Goal: Information Seeking & Learning: Understand process/instructions

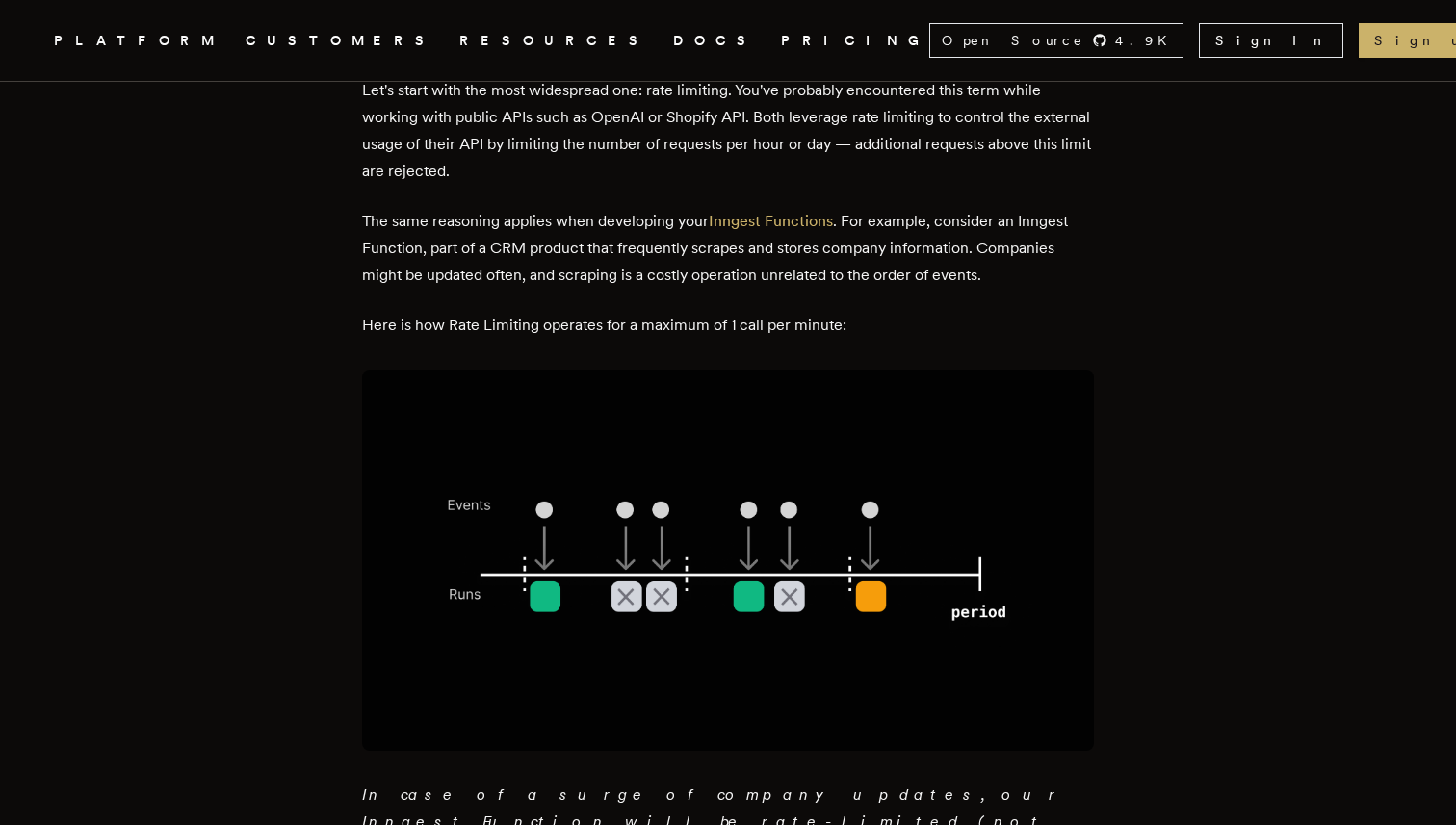
scroll to position [1201, 0]
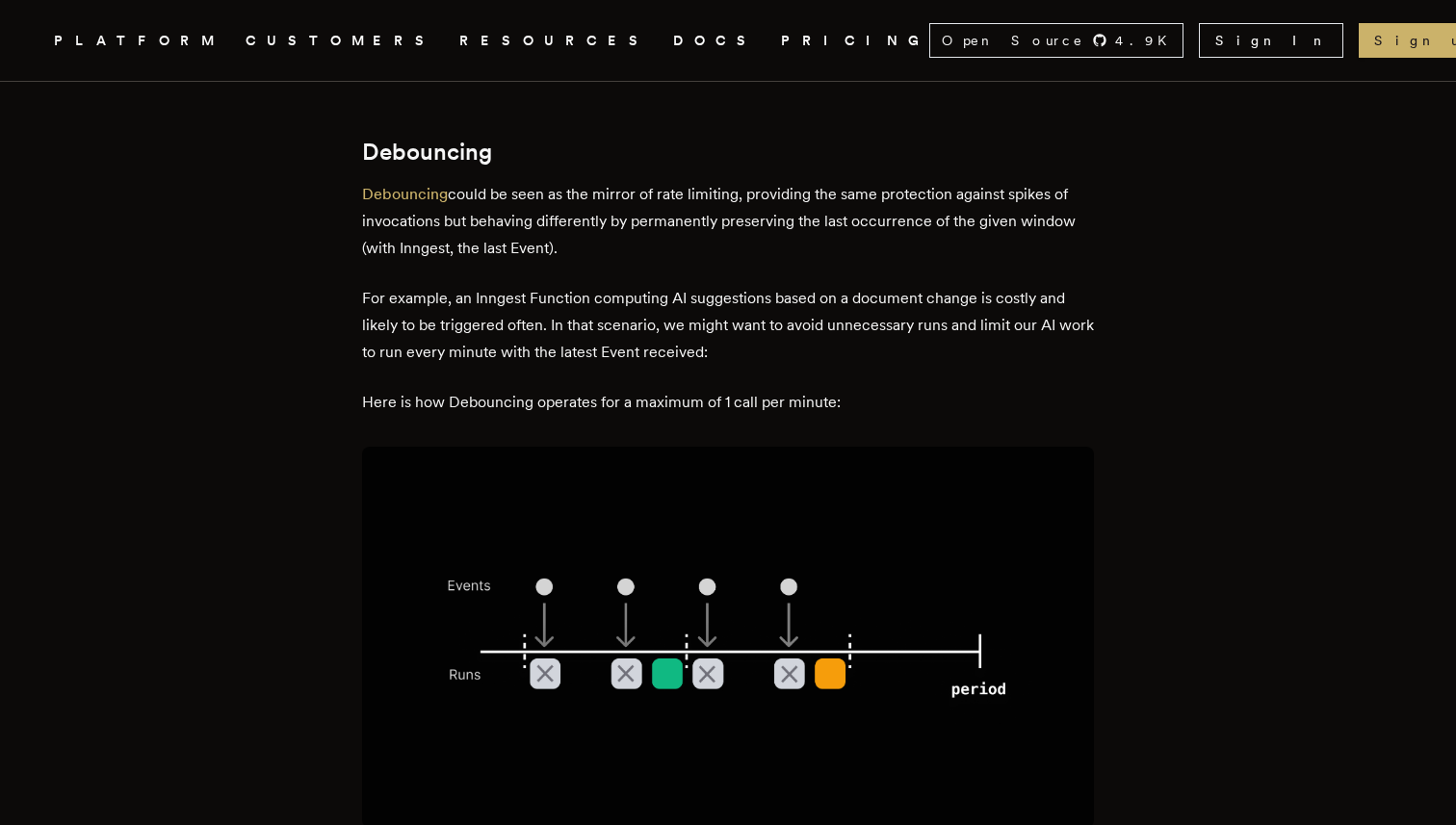
scroll to position [3017, 0]
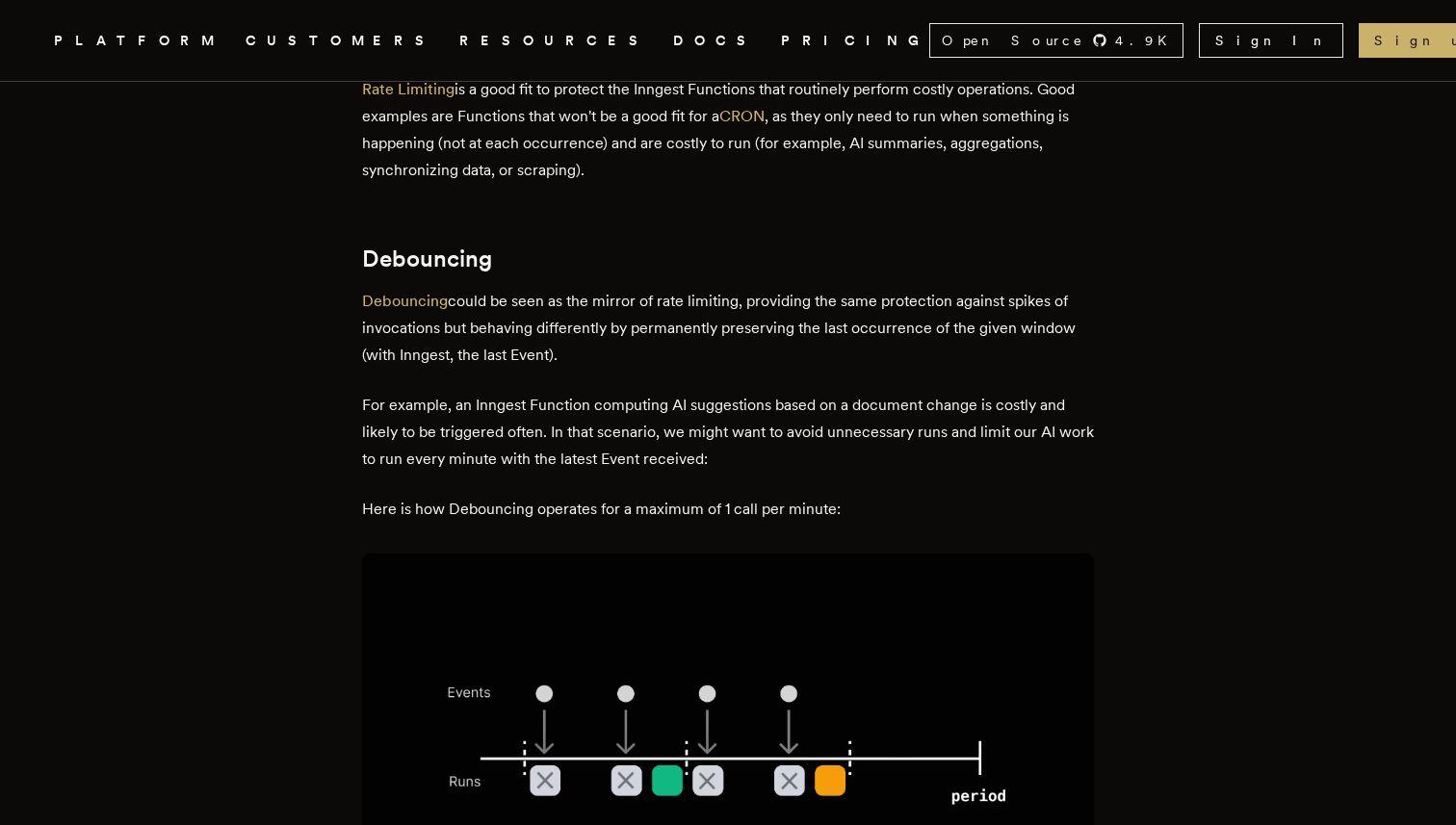
click at [758, 288] on p "Debouncing could be seen as the mirror of rate limiting, providing the same pro…" at bounding box center [728, 328] width 731 height 81
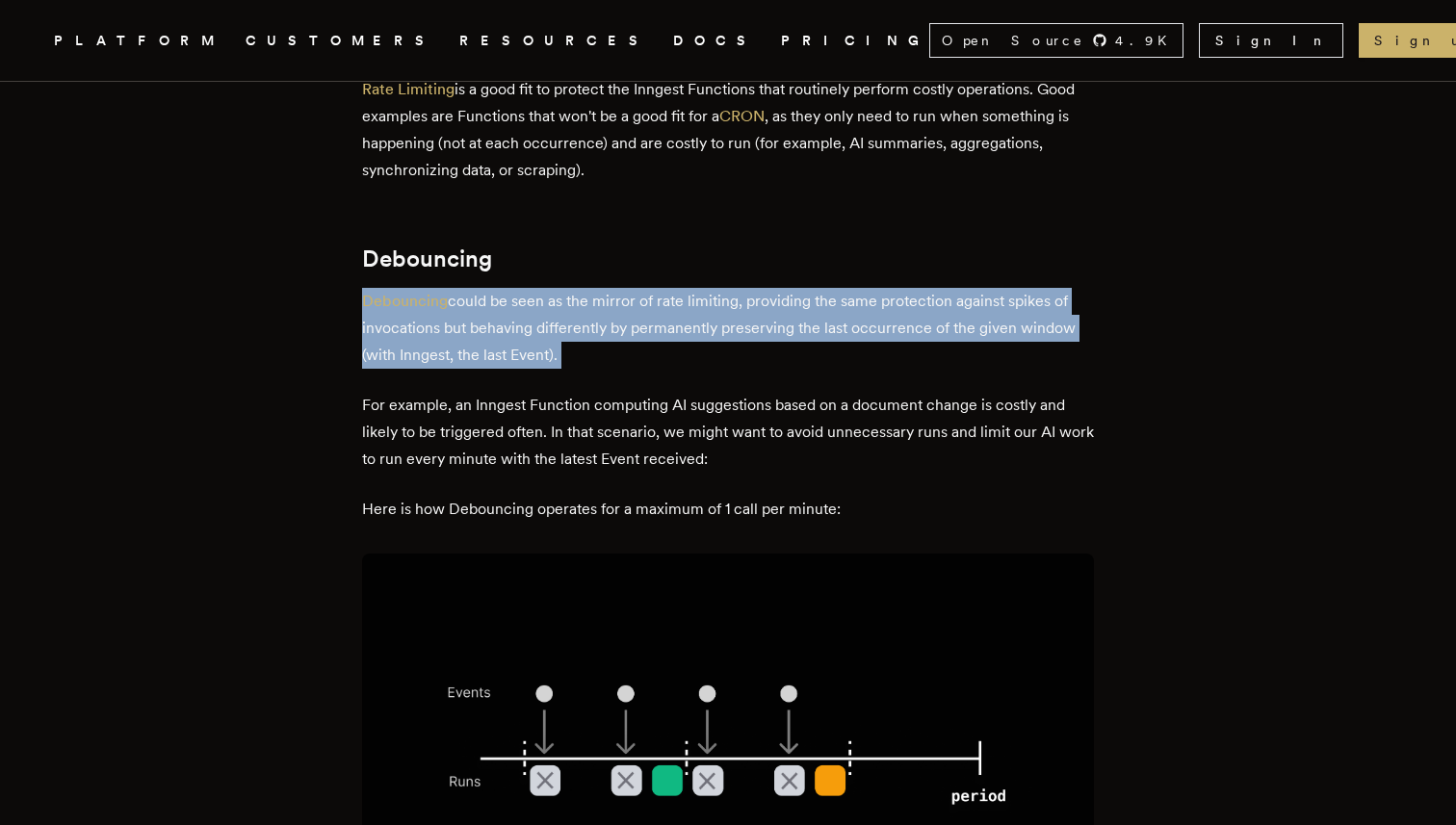
click at [816, 288] on p "Debouncing could be seen as the mirror of rate limiting, providing the same pro…" at bounding box center [728, 328] width 731 height 81
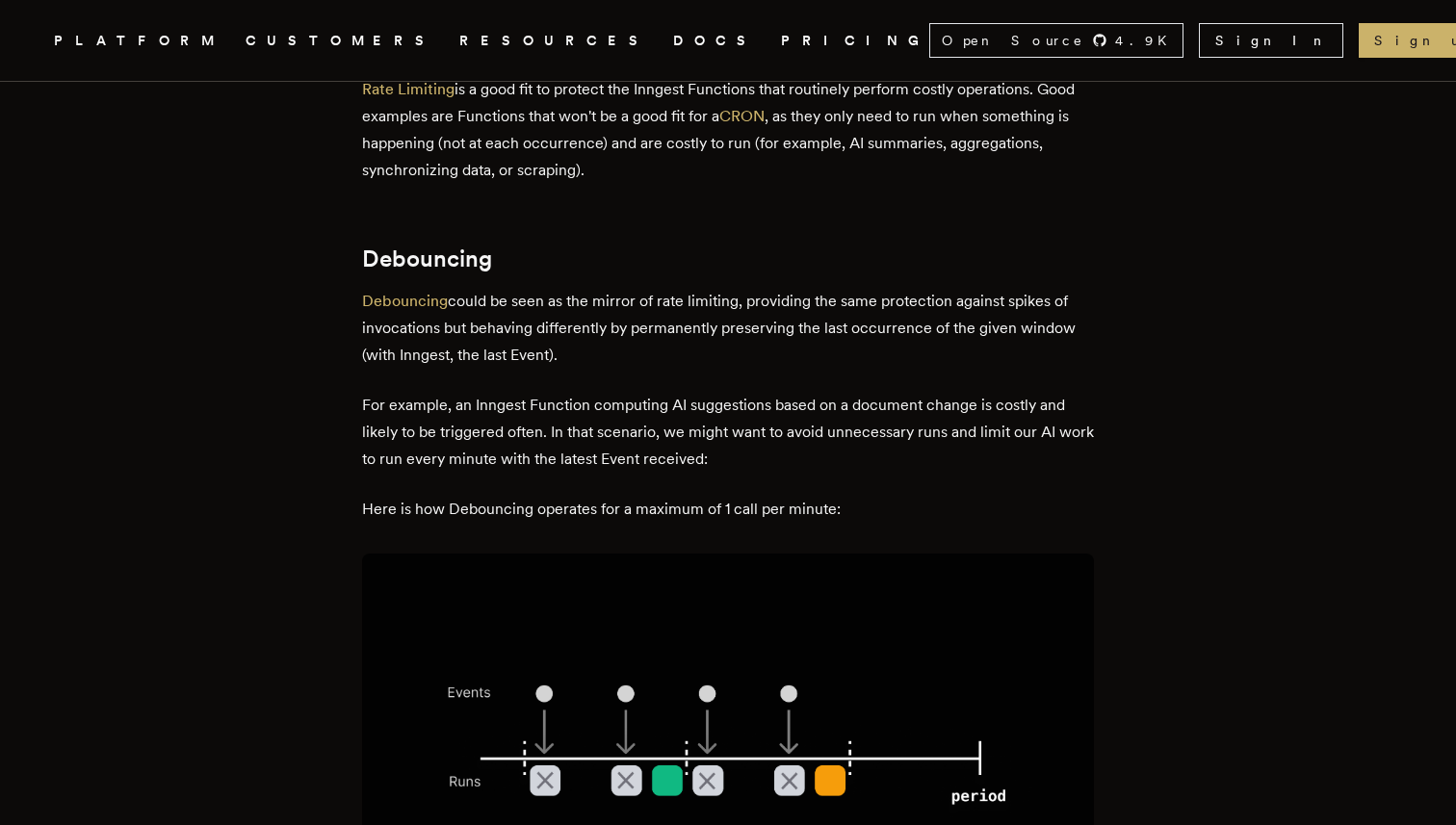
click at [816, 288] on p "Debouncing could be seen as the mirror of rate limiting, providing the same pro…" at bounding box center [728, 328] width 731 height 81
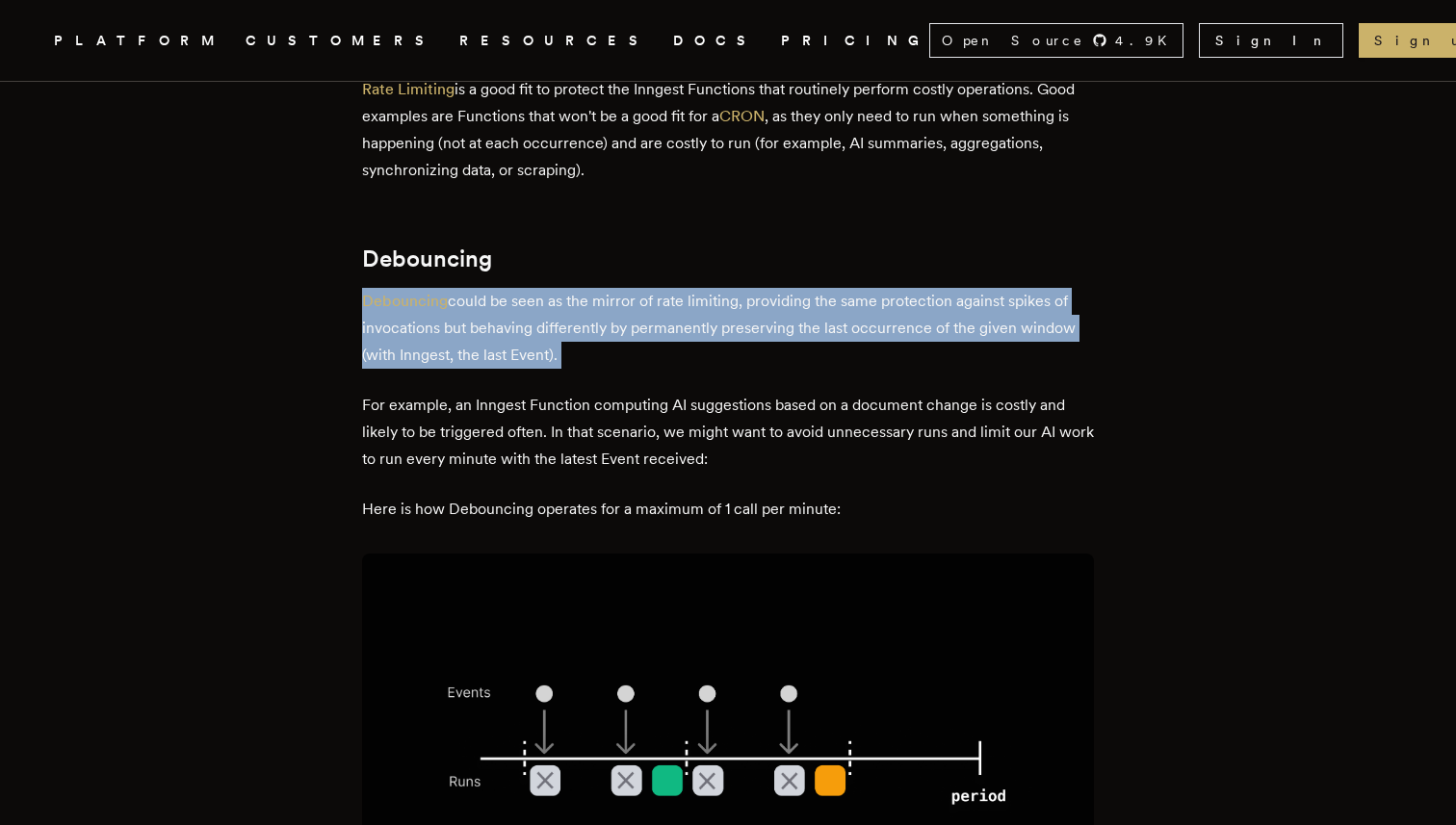
click at [852, 288] on p "Debouncing could be seen as the mirror of rate limiting, providing the same pro…" at bounding box center [728, 328] width 731 height 81
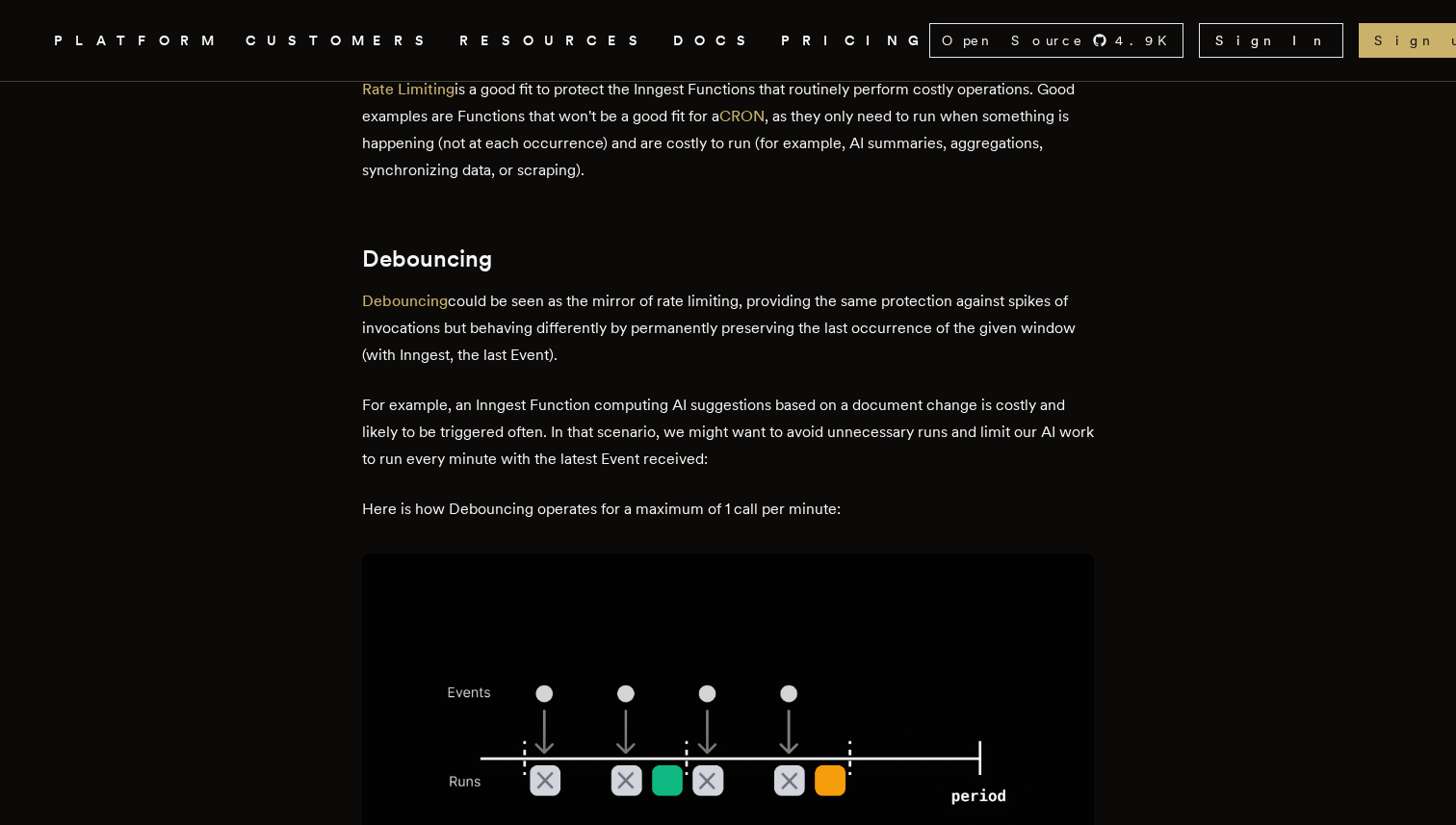
click at [852, 288] on p "Debouncing could be seen as the mirror of rate limiting, providing the same pro…" at bounding box center [728, 328] width 731 height 81
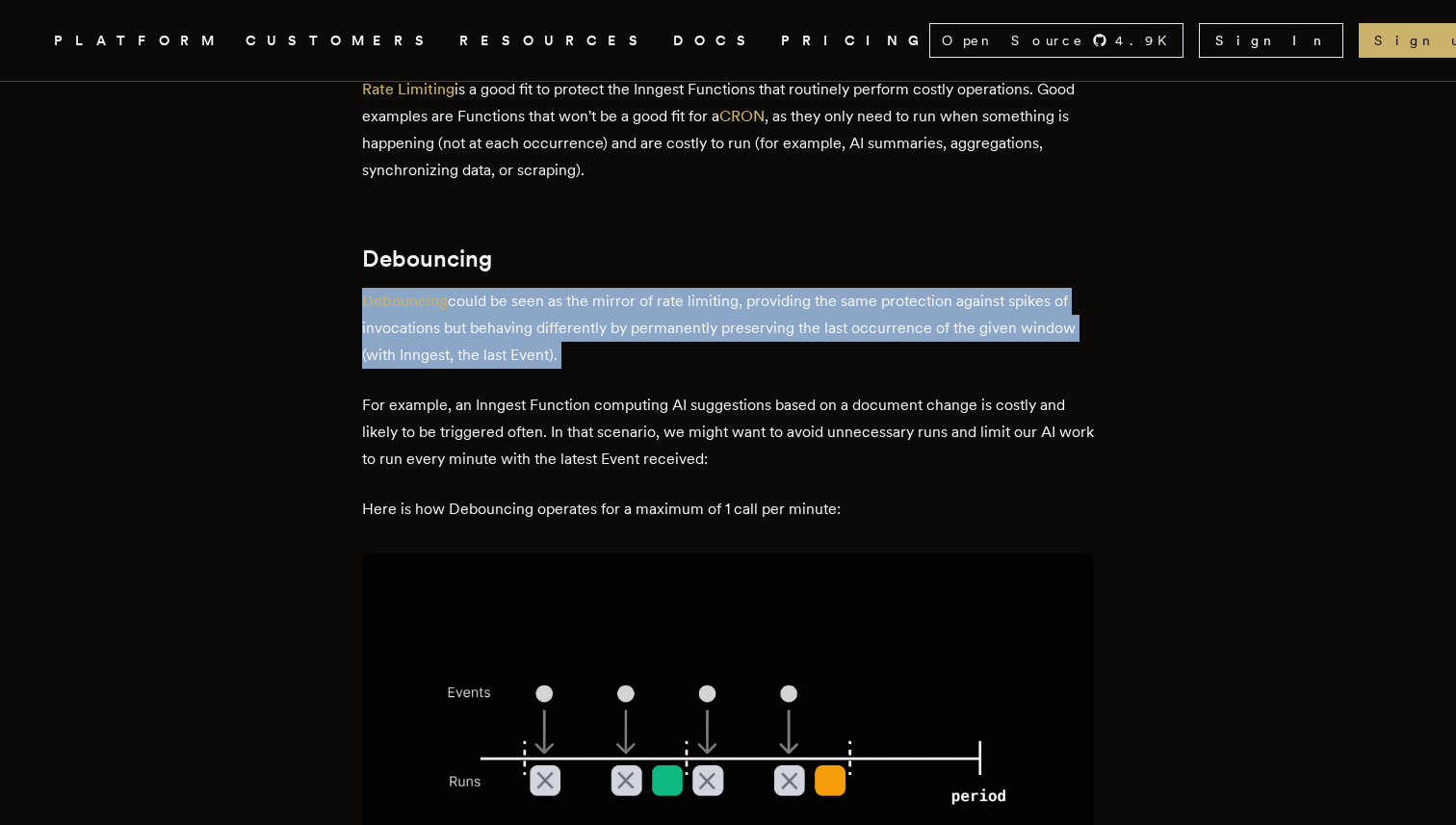
click at [896, 288] on p "Debouncing could be seen as the mirror of rate limiting, providing the same pro…" at bounding box center [728, 328] width 731 height 81
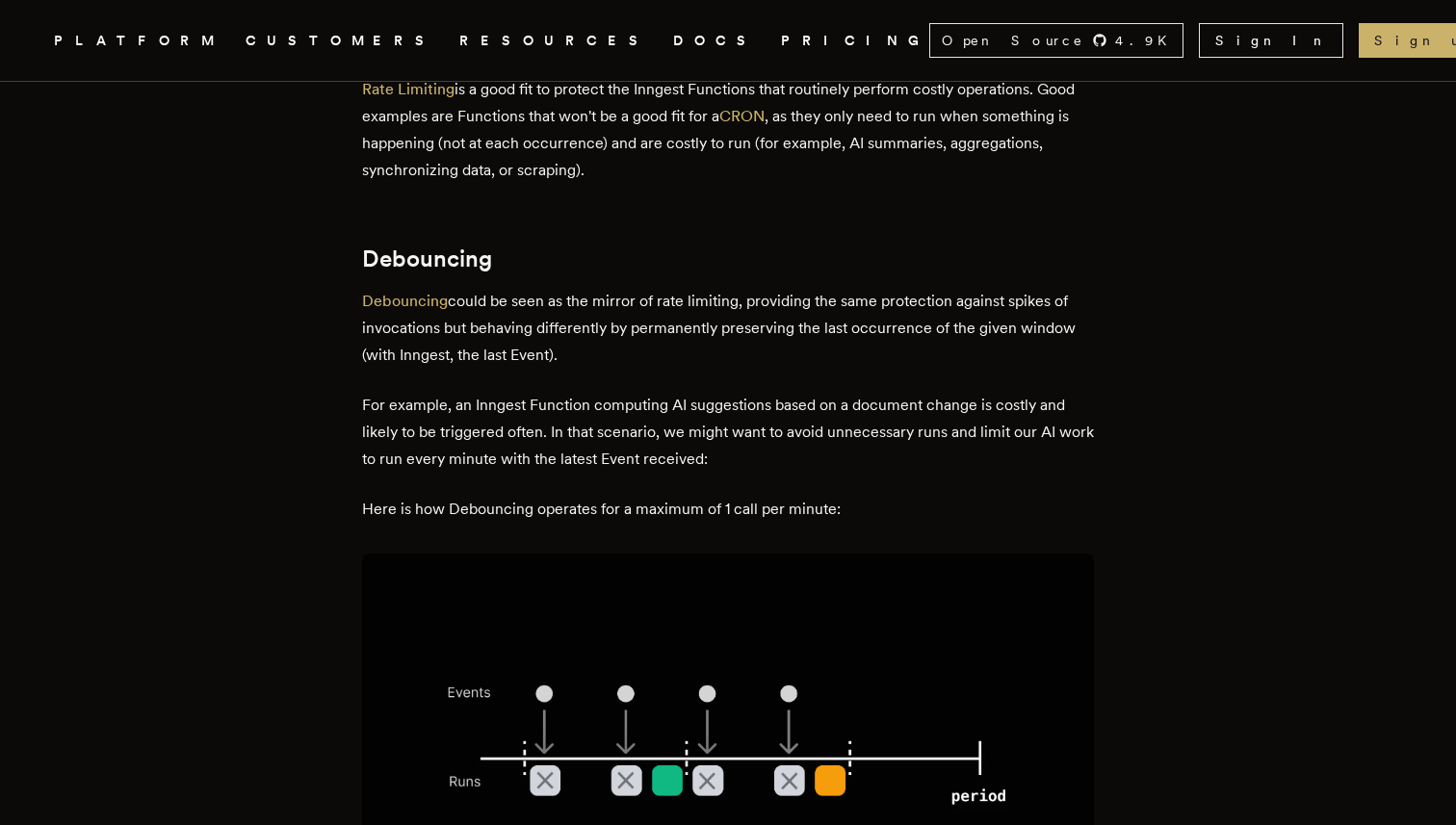
click at [896, 288] on p "Debouncing could be seen as the mirror of rate limiting, providing the same pro…" at bounding box center [728, 328] width 731 height 81
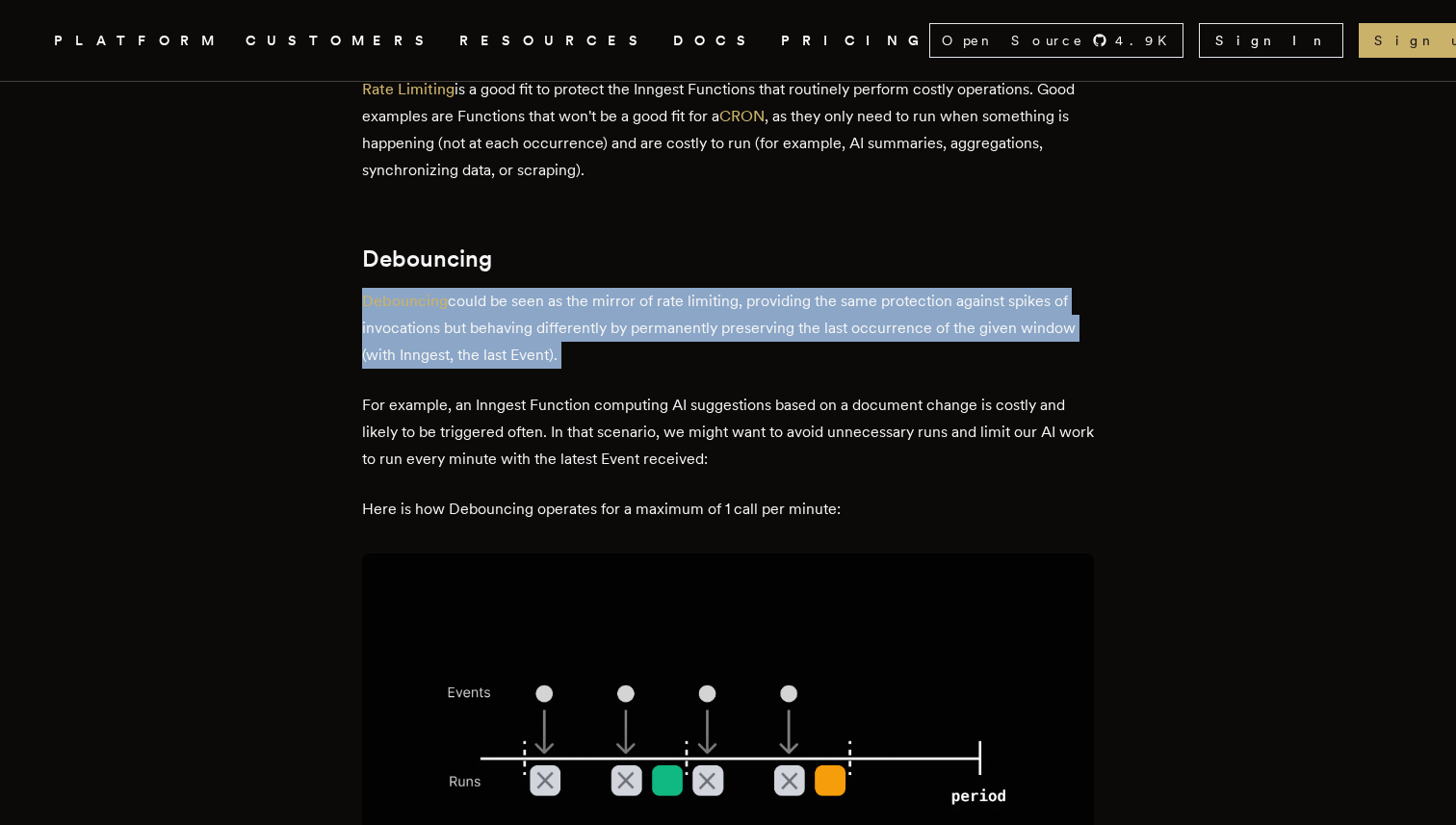
click at [941, 288] on p "Debouncing could be seen as the mirror of rate limiting, providing the same pro…" at bounding box center [728, 328] width 731 height 81
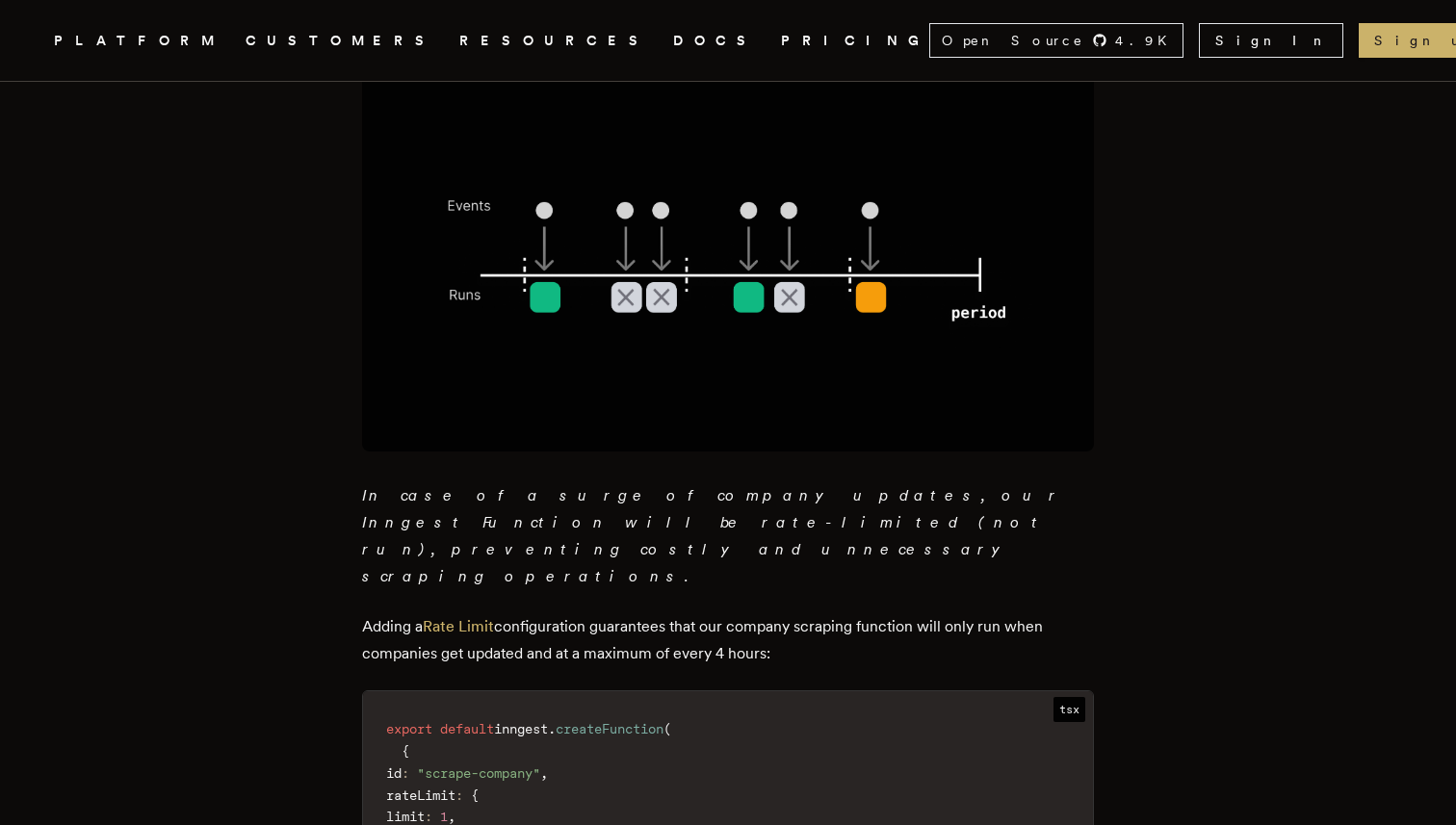
scroll to position [1739, 0]
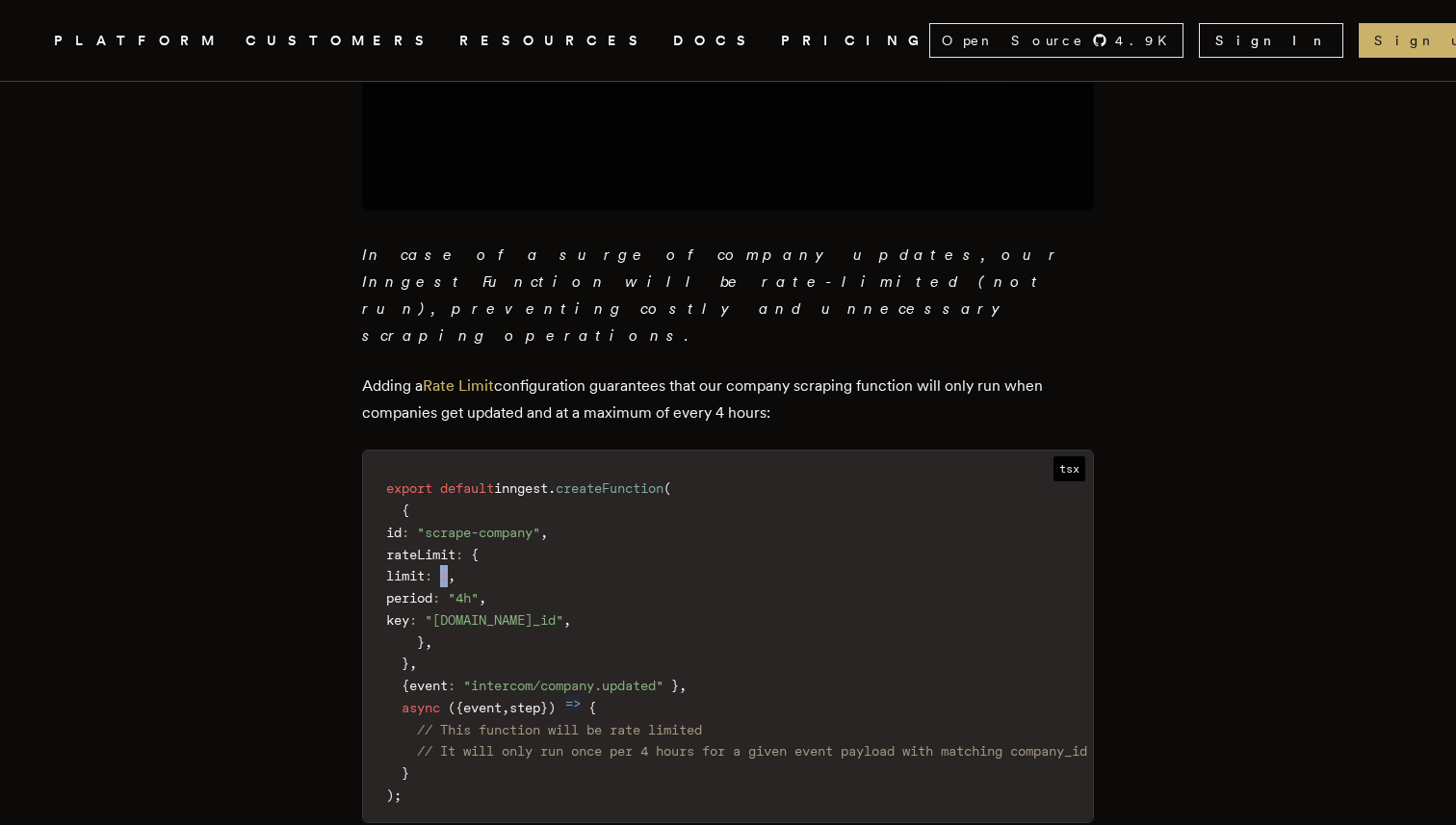
click at [496, 513] on code "export default inngest . createFunction ( { id : "scrape-company" , rateLimit :…" at bounding box center [736, 642] width 747 height 359
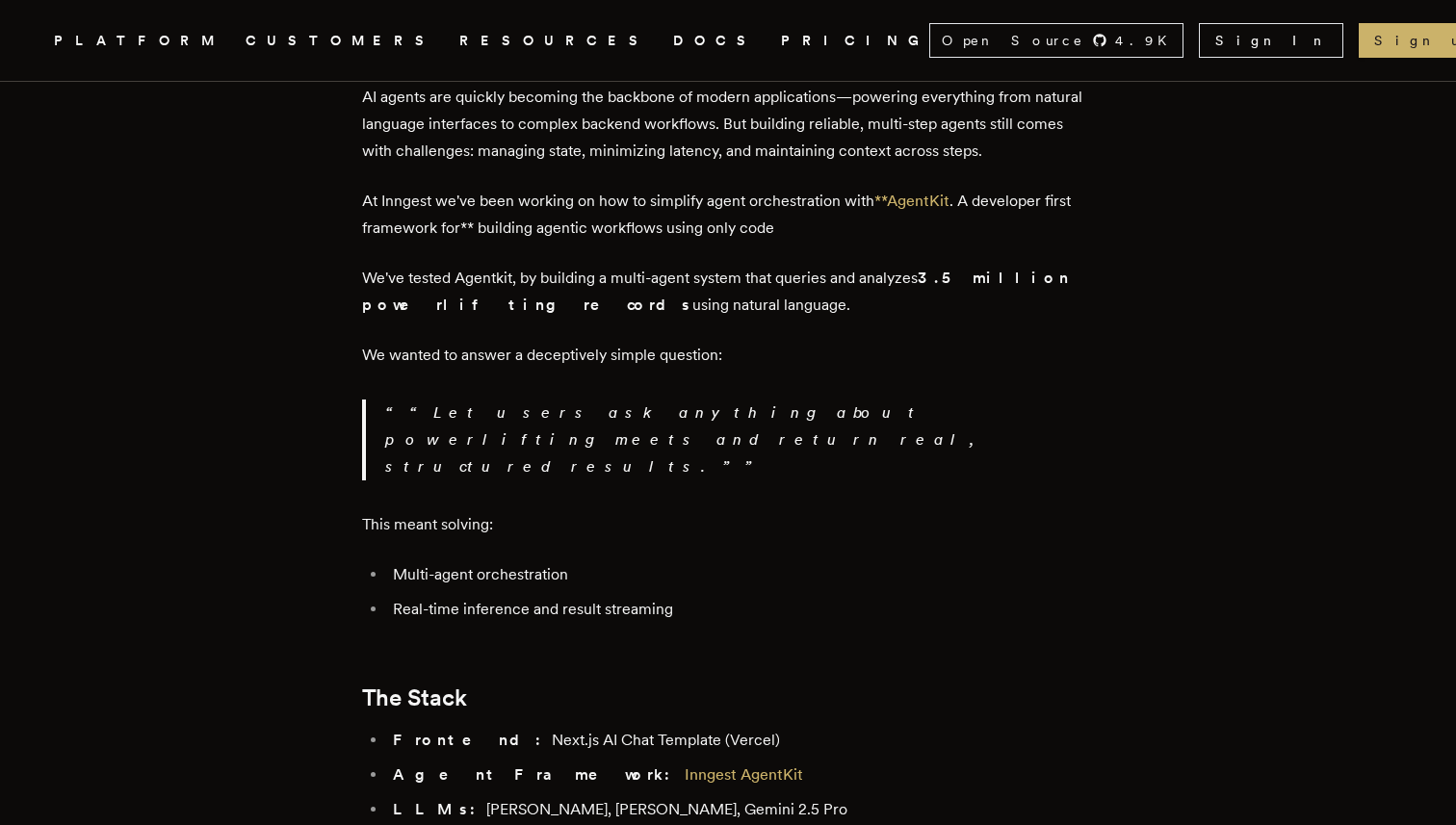
scroll to position [1300, 0]
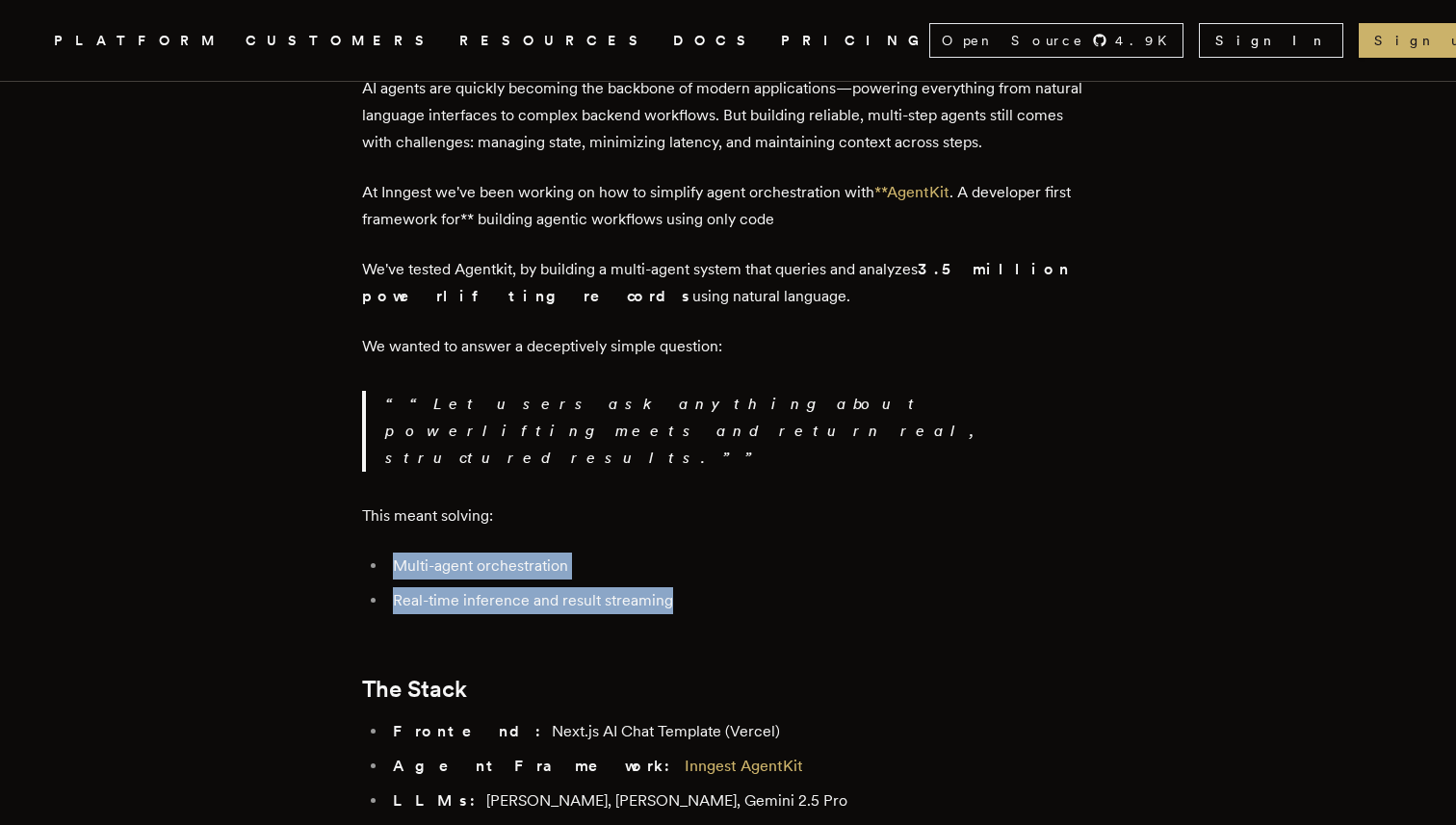
drag, startPoint x: 393, startPoint y: 488, endPoint x: 698, endPoint y: 512, distance: 305.9
click at [698, 553] on ul "Multi-agent orchestration Real-time inference and result streaming" at bounding box center [728, 584] width 731 height 62
copy ul "Multi-agent orchestration Real-time inference and result streaming"
click at [770, 587] on li "Real-time inference and result streaming" at bounding box center [739, 600] width 707 height 27
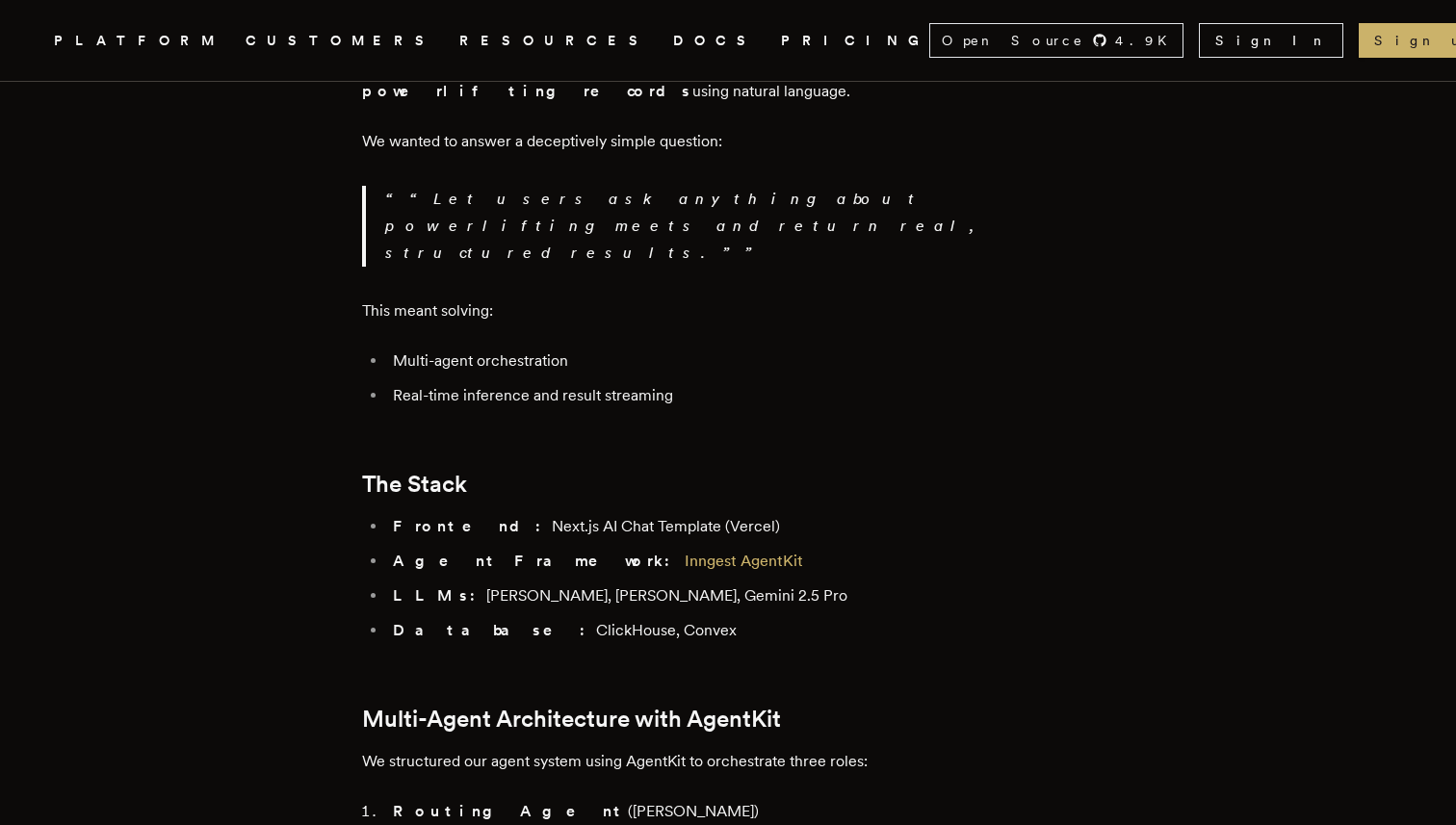
scroll to position [1526, 0]
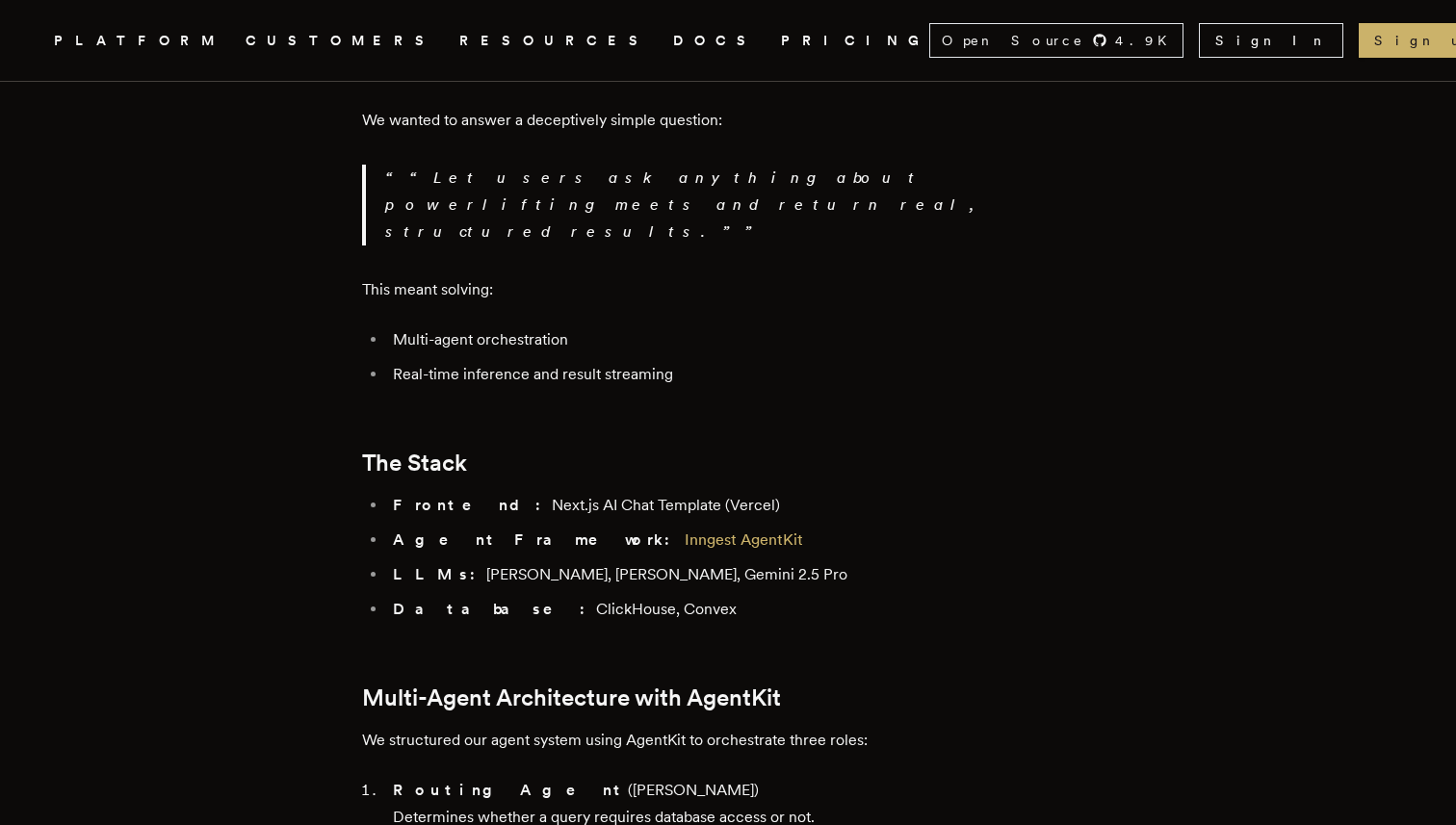
drag, startPoint x: 731, startPoint y: 529, endPoint x: 776, endPoint y: 504, distance: 51.5
click at [776, 504] on ul "Frontend: Next.js AI Chat Template (Vercel) Agent Framework: Inngest AgentKit L…" at bounding box center [728, 557] width 731 height 131
click at [776, 561] on li "LLMs: Claude Haiku, Claude Opus, Gemini 2.5 Pro" at bounding box center [739, 574] width 707 height 27
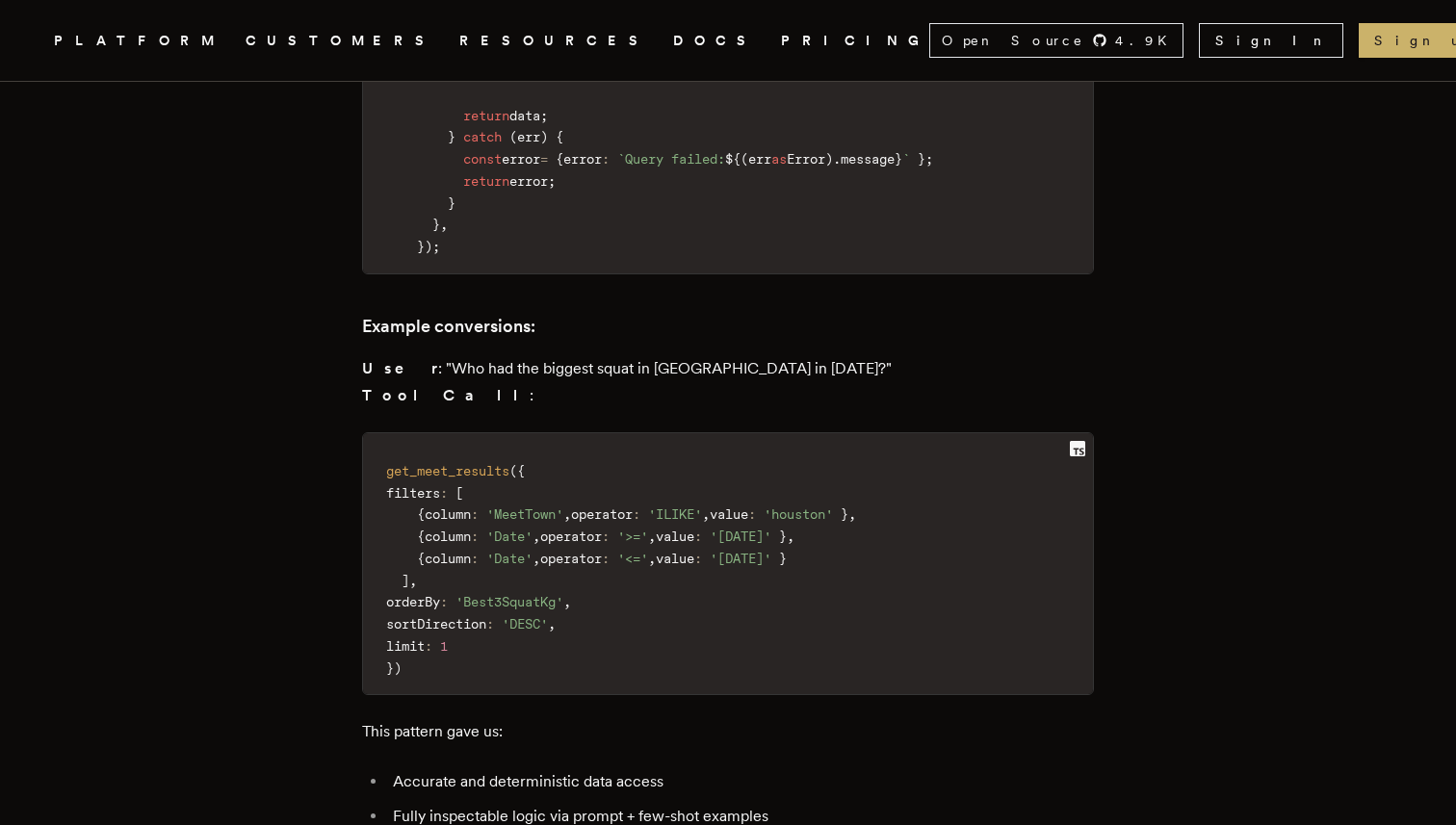
scroll to position [8375, 0]
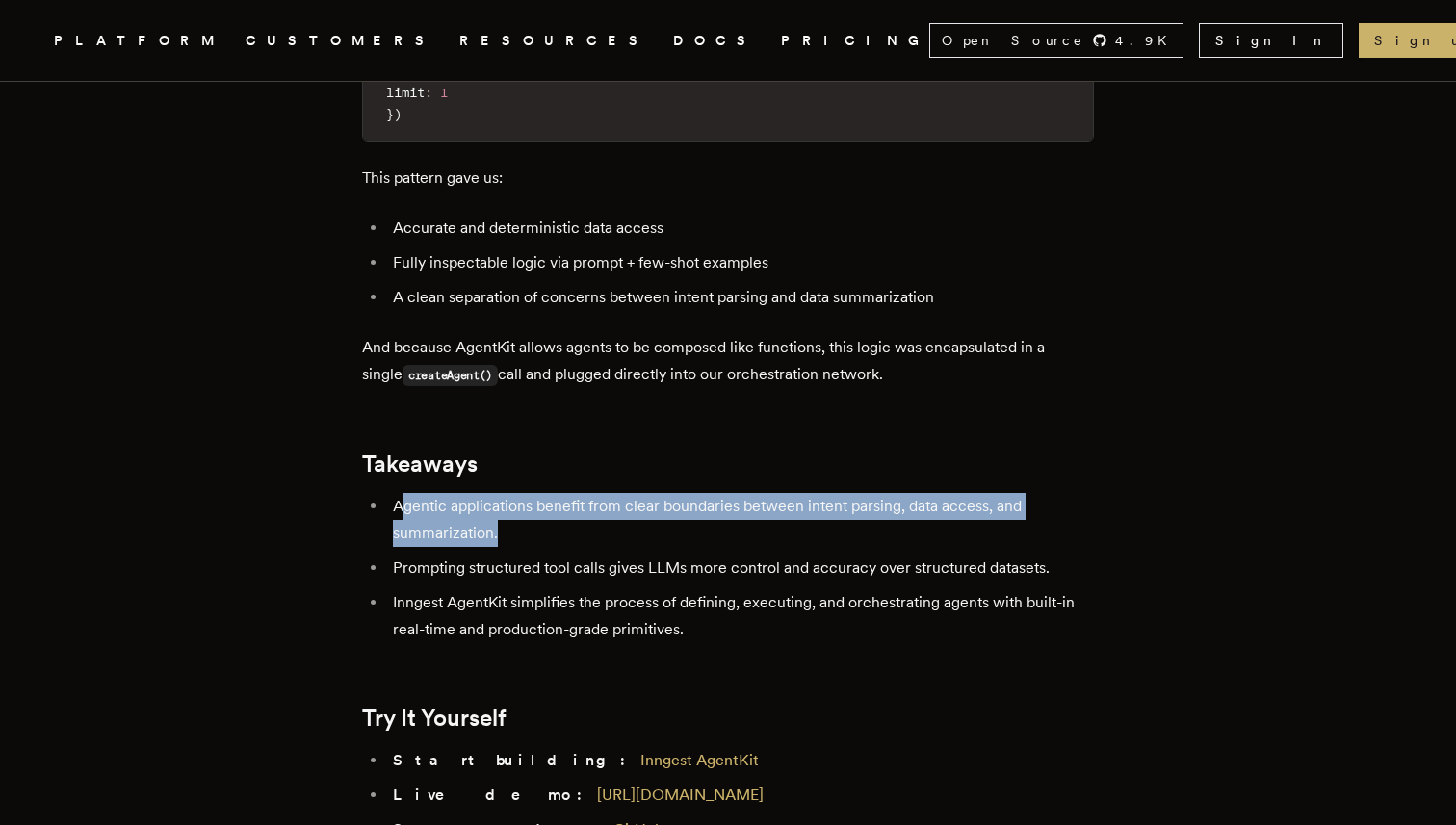
drag, startPoint x: 408, startPoint y: 403, endPoint x: 547, endPoint y: 433, distance: 142.2
click at [542, 493] on li "Agentic applications benefit from clear boundaries between intent parsing, data…" at bounding box center [739, 520] width 707 height 54
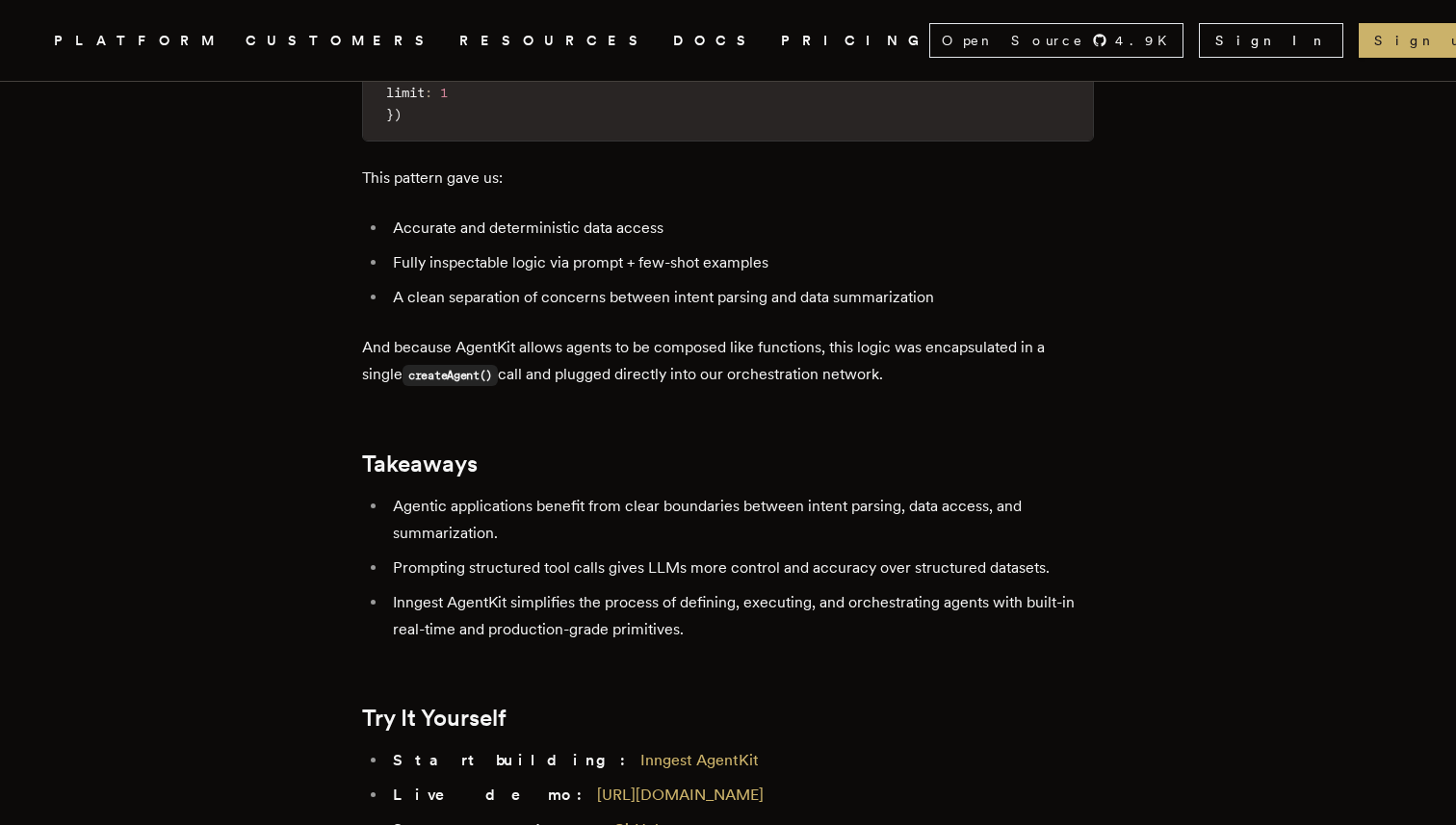
click at [547, 493] on ul "Agentic applications benefit from clear boundaries between intent parsing, data…" at bounding box center [728, 568] width 731 height 150
click at [576, 493] on ul "Agentic applications benefit from clear boundaries between intent parsing, data…" at bounding box center [728, 568] width 731 height 150
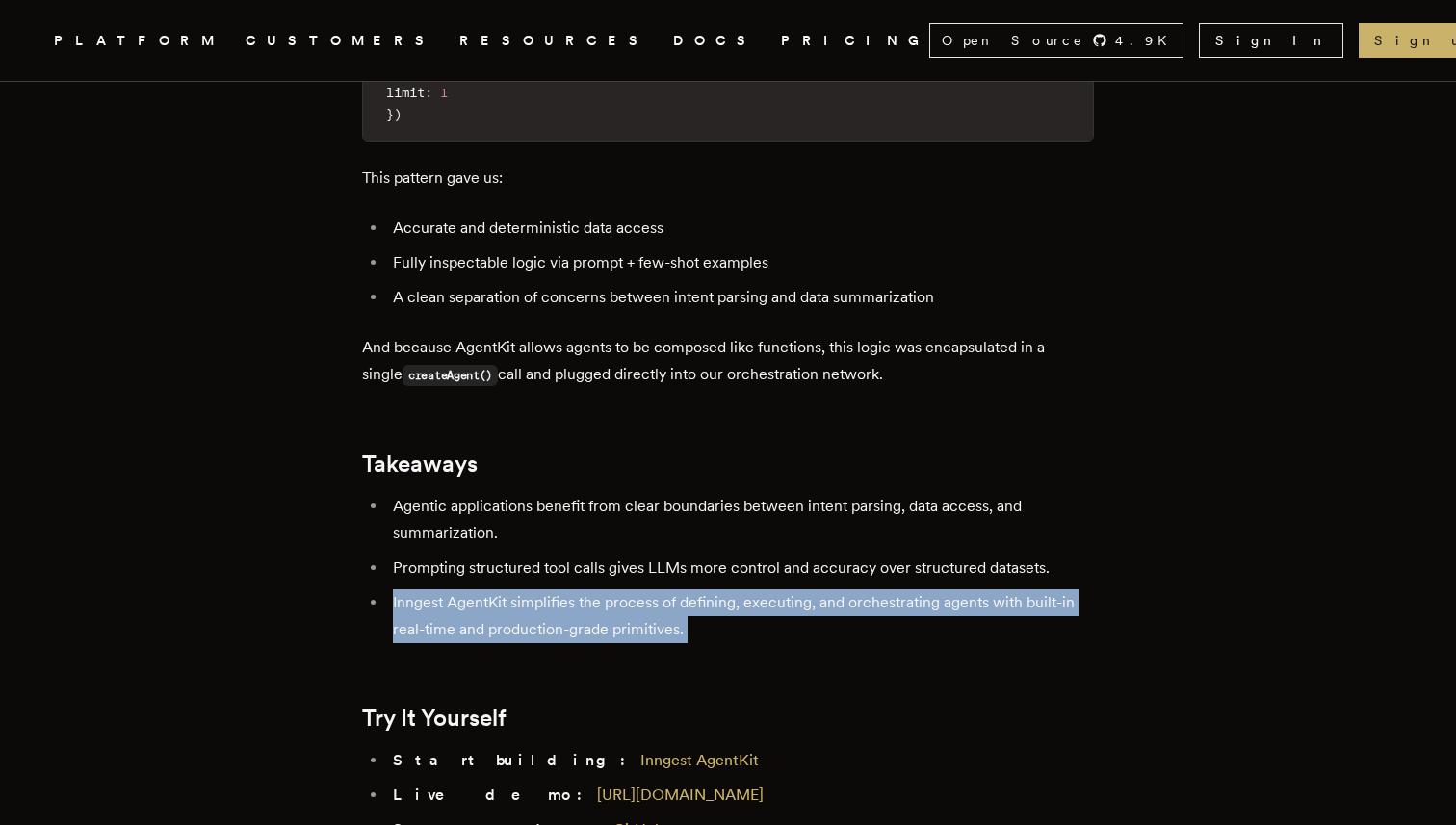
click at [576, 493] on ul "Agentic applications benefit from clear boundaries between intent parsing, data…" at bounding box center [728, 568] width 731 height 150
click at [751, 589] on li "Inngest AgentKit simplifies the process of defining, executing, and orchestrati…" at bounding box center [739, 616] width 707 height 54
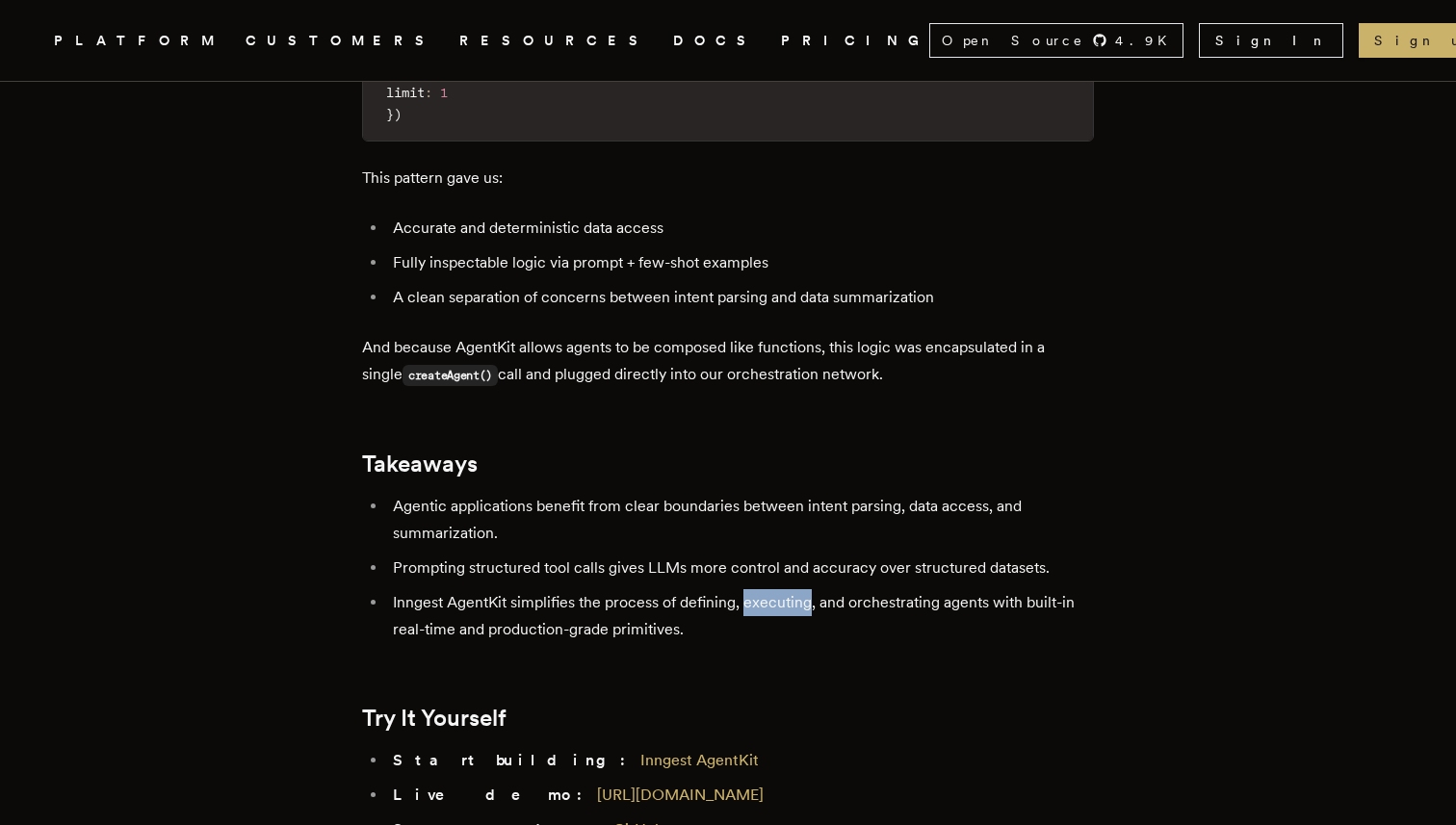
click at [751, 589] on li "Inngest AgentKit simplifies the process of defining, executing, and orchestrati…" at bounding box center [739, 616] width 707 height 54
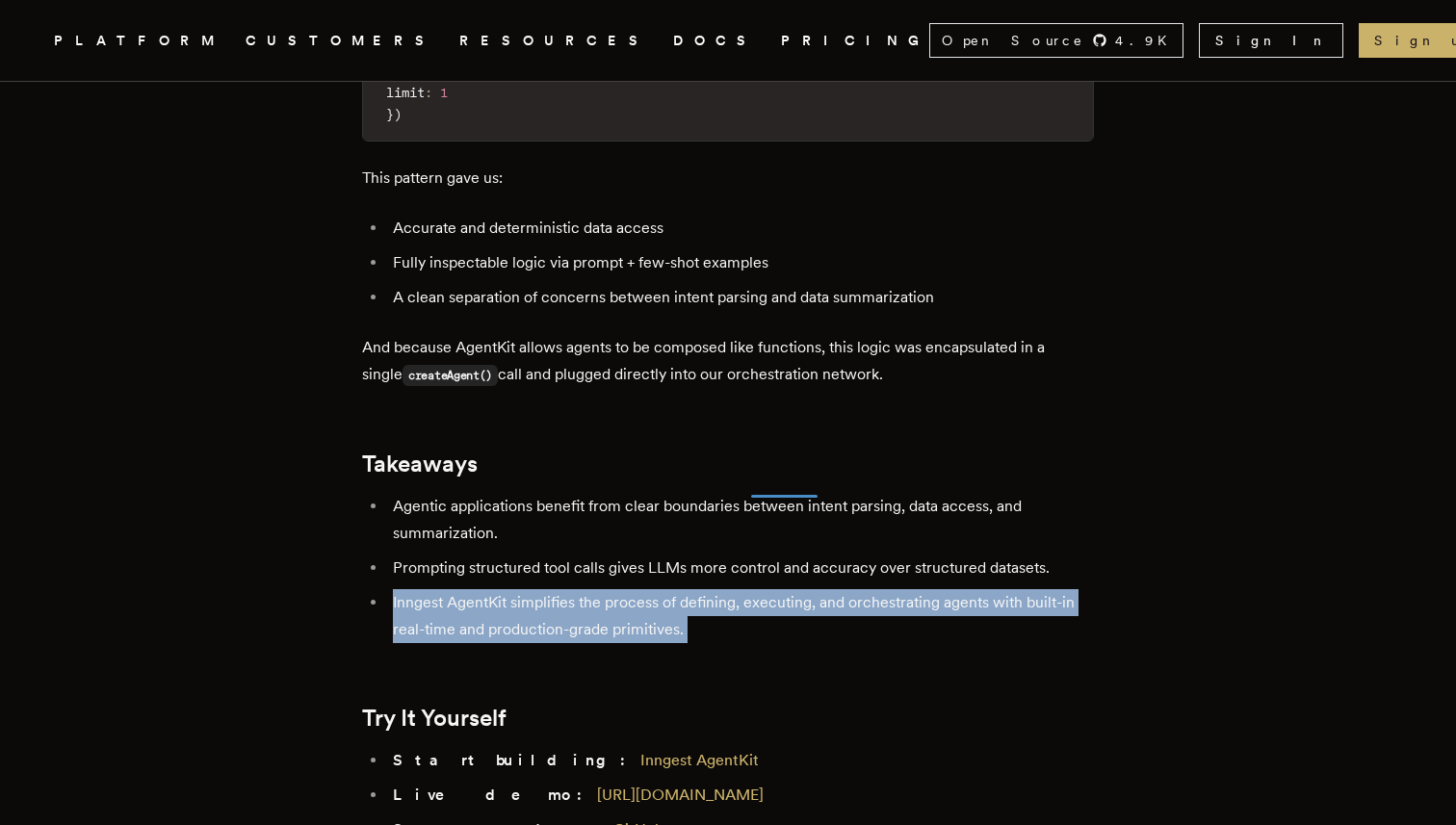
click at [751, 589] on li "Inngest AgentKit simplifies the process of defining, executing, and orchestrati…" at bounding box center [739, 616] width 707 height 54
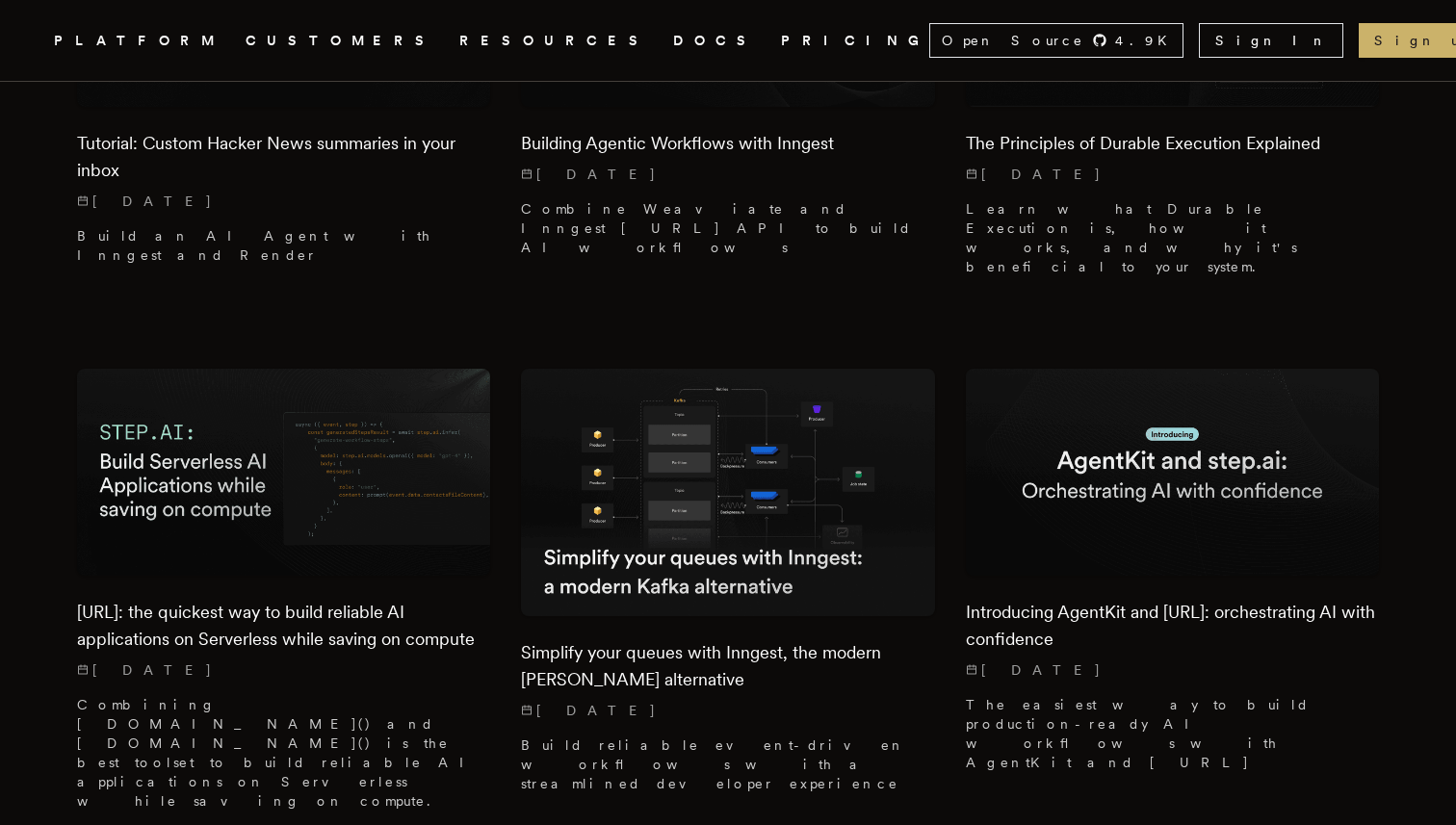
scroll to position [5548, 0]
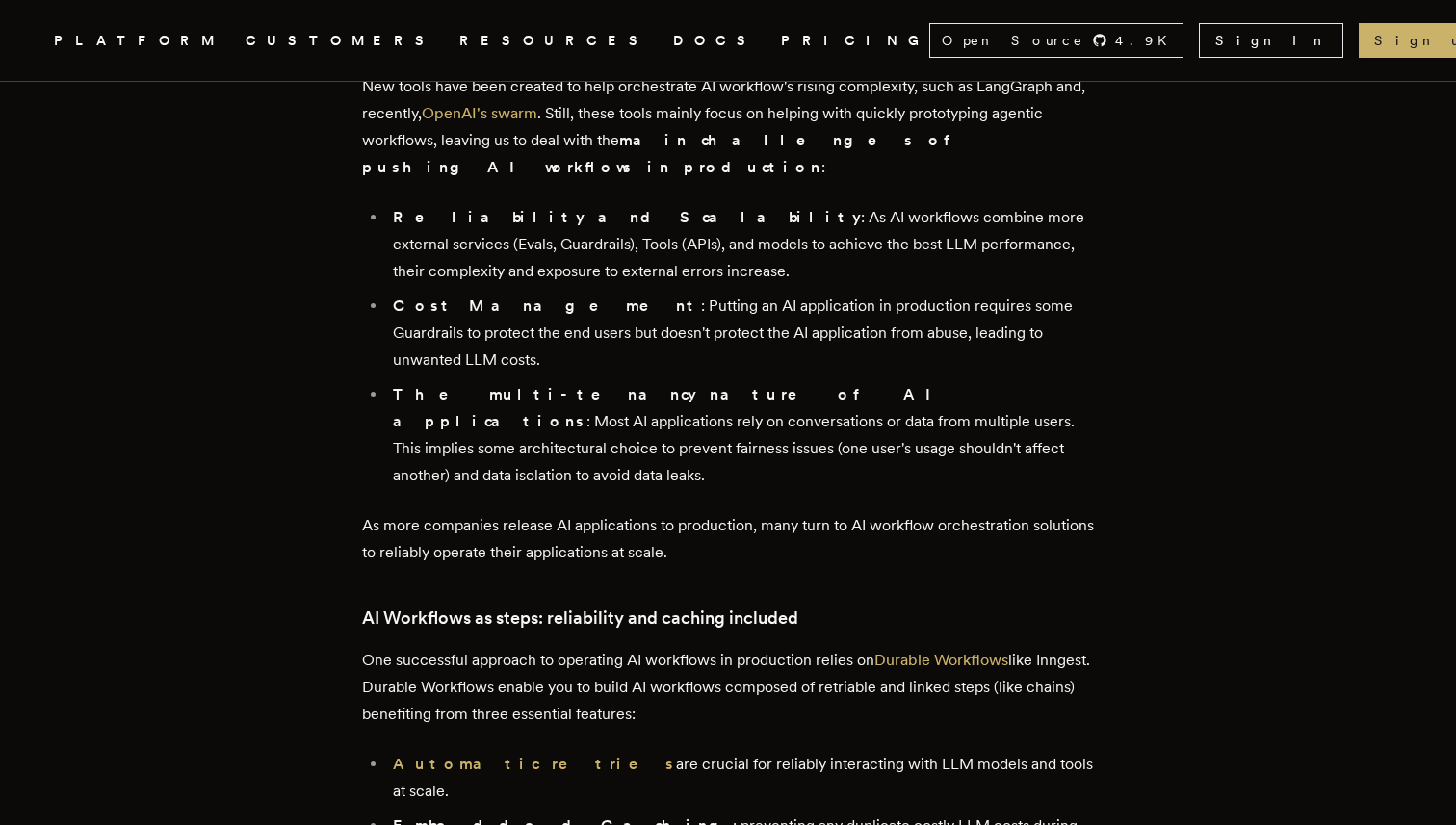
scroll to position [2484, 0]
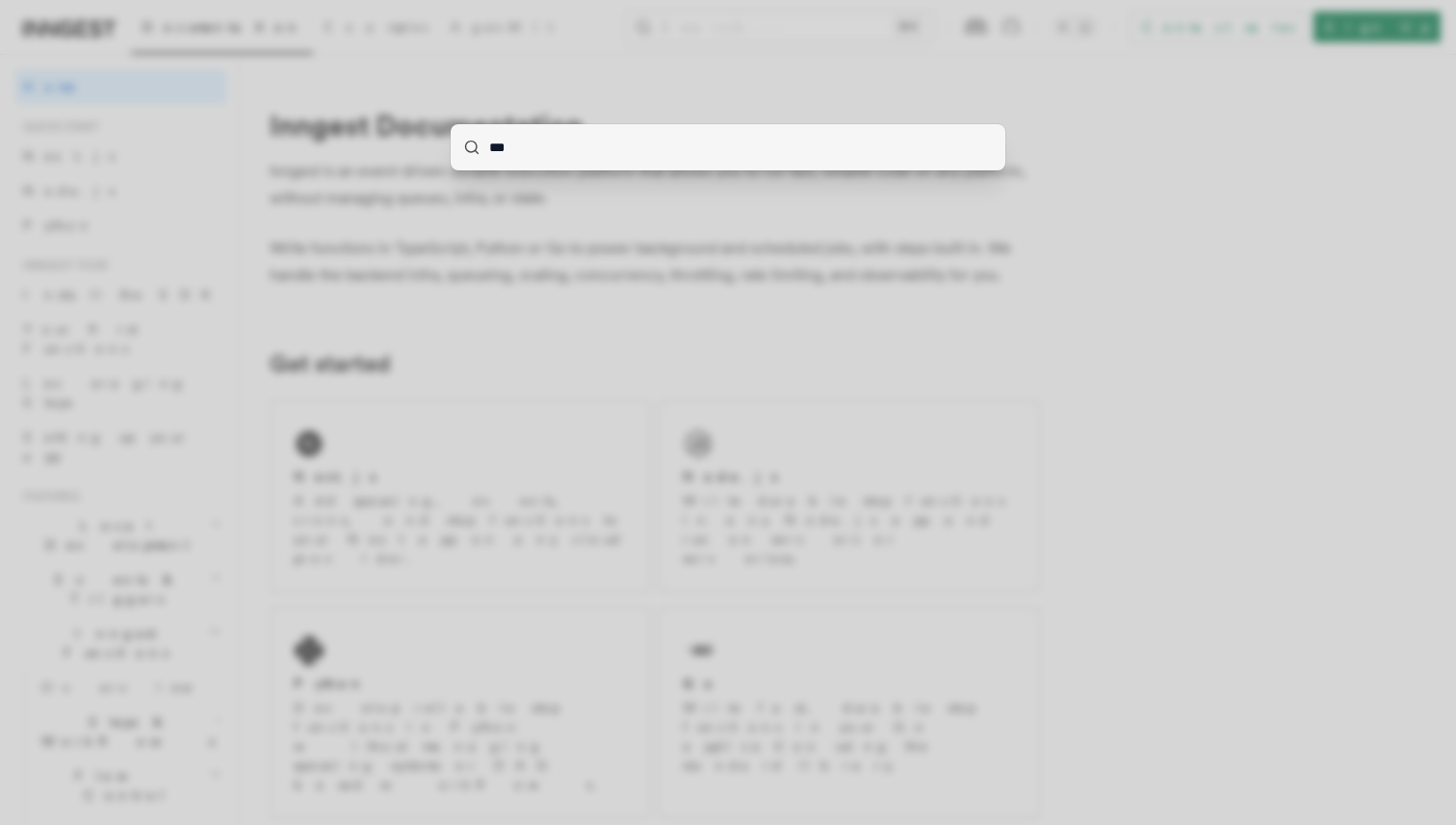
type input "****"
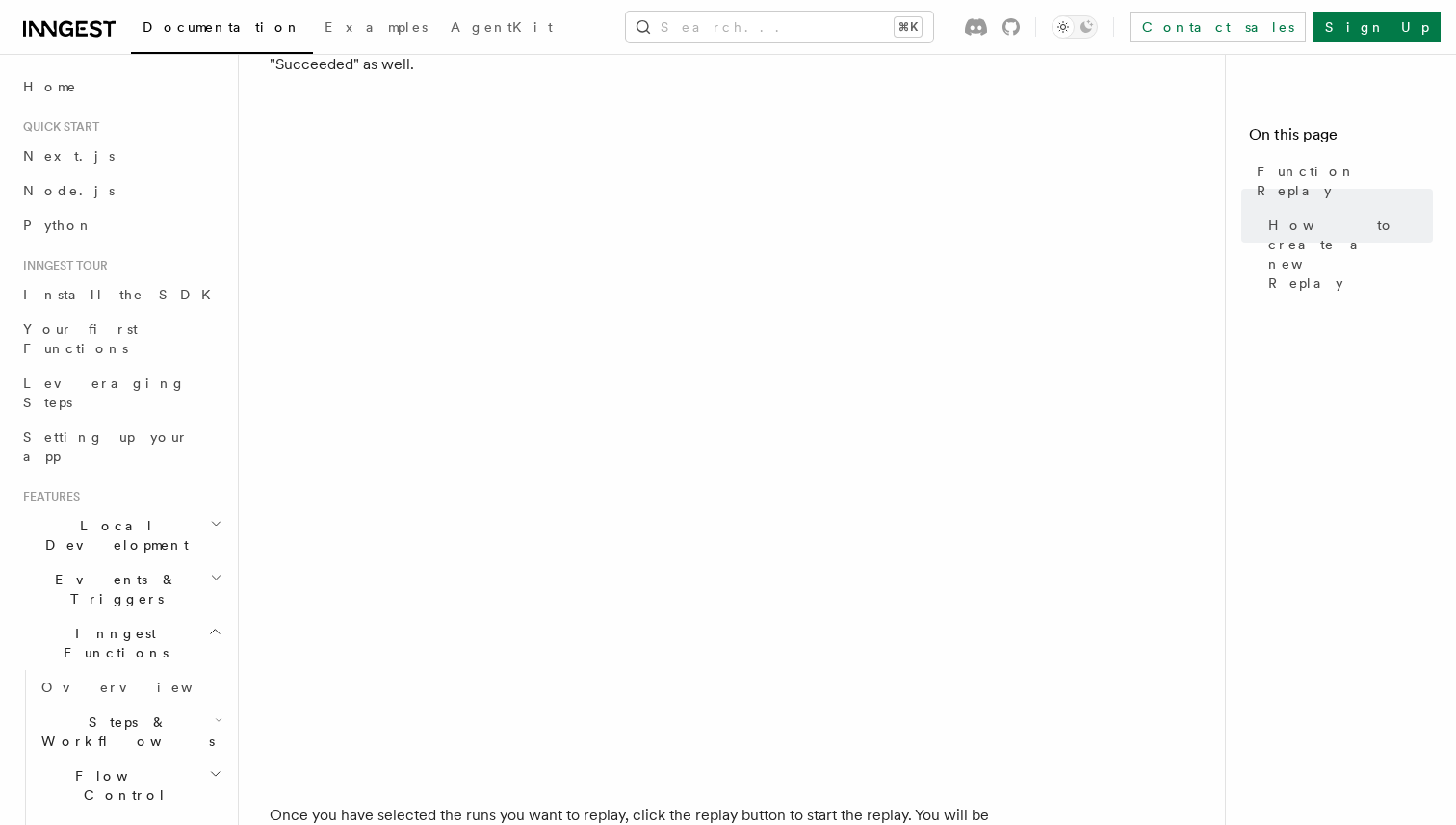
scroll to position [2255, 0]
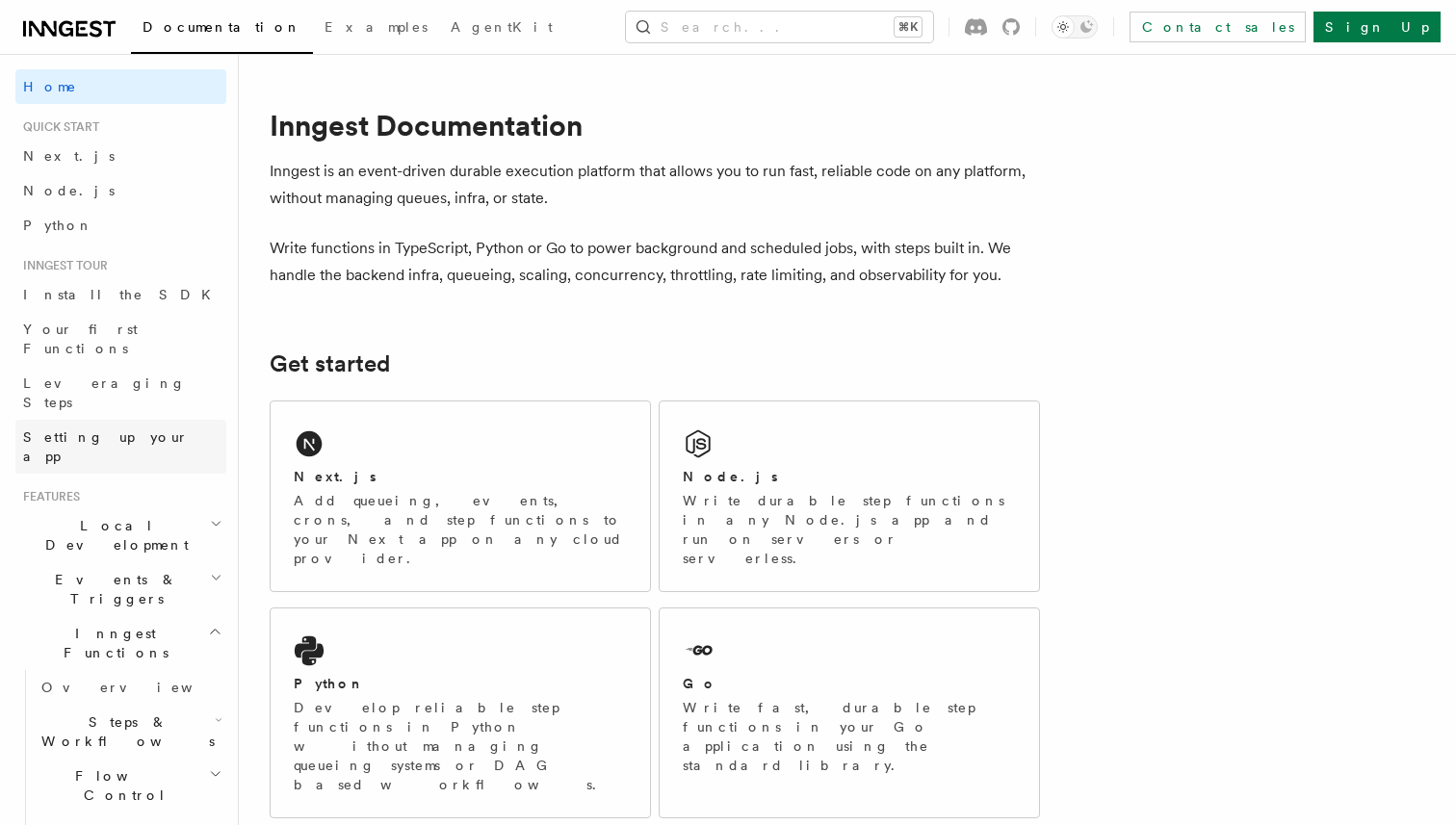
click at [94, 427] on span "Setting up your app" at bounding box center [125, 446] width 203 height 39
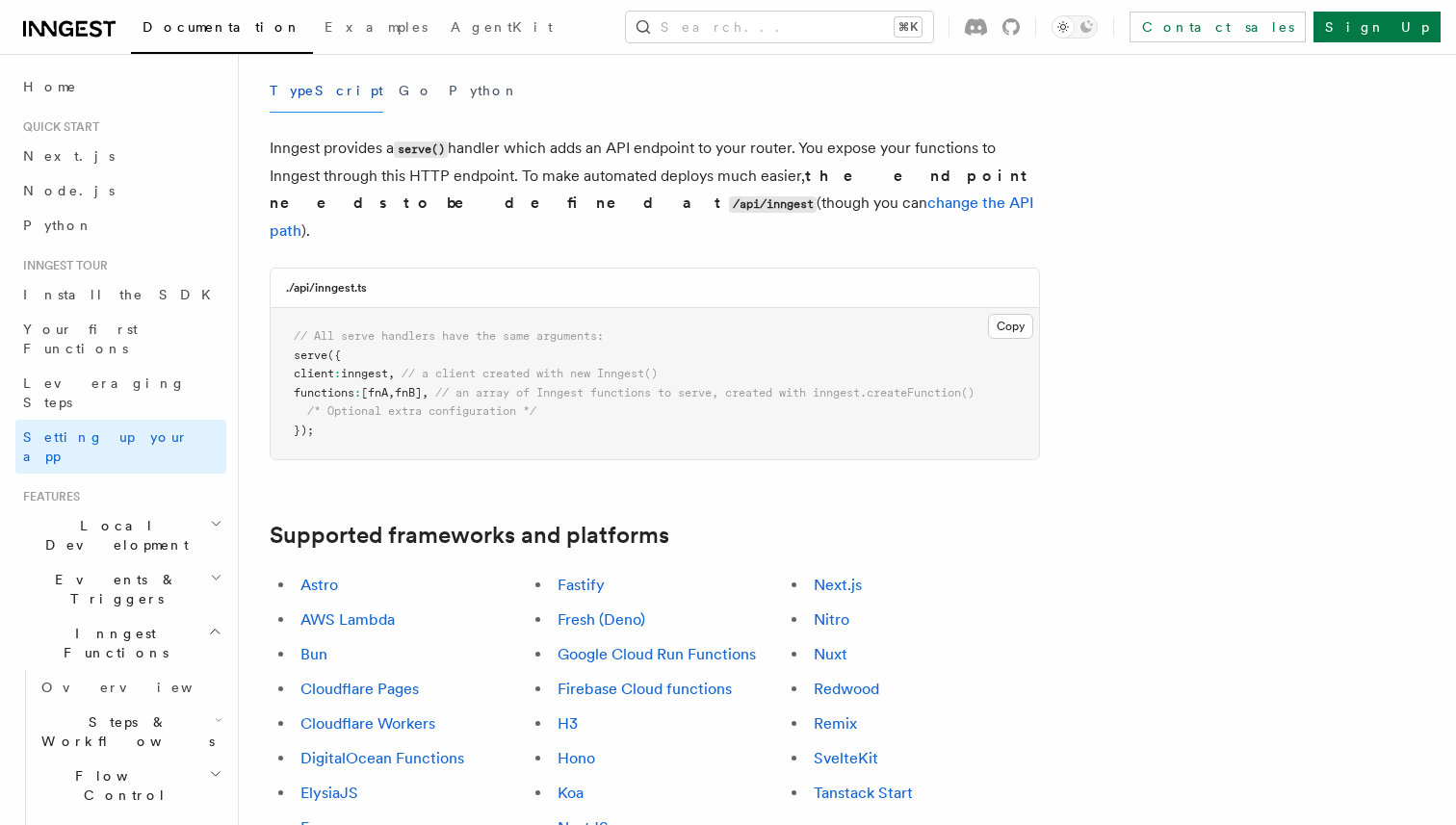
scroll to position [885, 0]
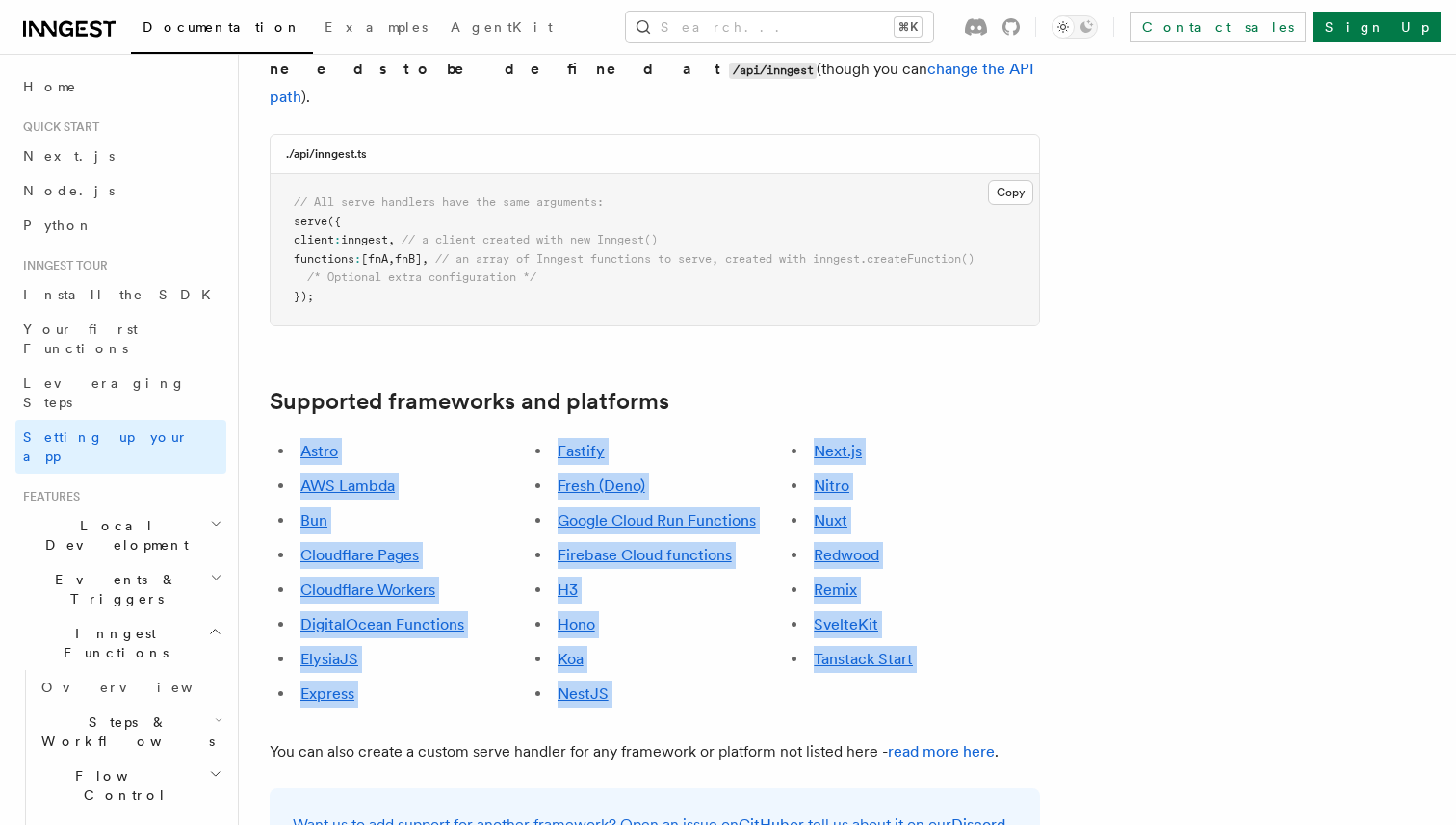
drag, startPoint x: 942, startPoint y: 596, endPoint x: 295, endPoint y: 309, distance: 707.8
click at [295, 430] on div "Astro AWS Lambda Bun Cloudflare Pages Cloudflare Workers DigitalOcean Functions…" at bounding box center [398, 573] width 257 height 285
drag, startPoint x: 287, startPoint y: 304, endPoint x: 861, endPoint y: 598, distance: 644.9
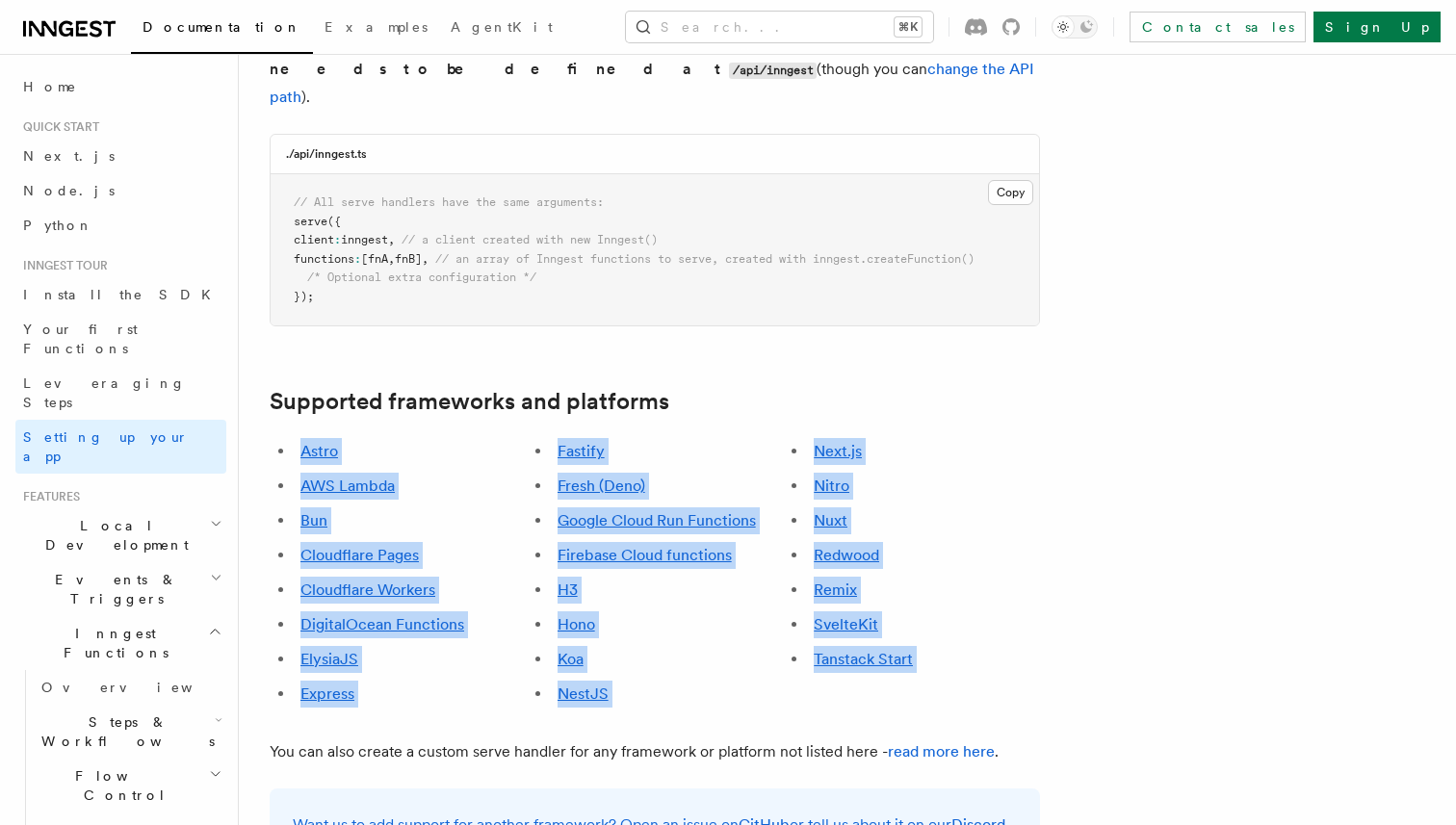
drag, startPoint x: 890, startPoint y: 598, endPoint x: 294, endPoint y: 309, distance: 662.4
click at [294, 430] on div "Astro AWS Lambda Bun Cloudflare Pages Cloudflare Workers DigitalOcean Functions…" at bounding box center [398, 573] width 257 height 285
drag, startPoint x: 294, startPoint y: 309, endPoint x: 865, endPoint y: 591, distance: 636.8
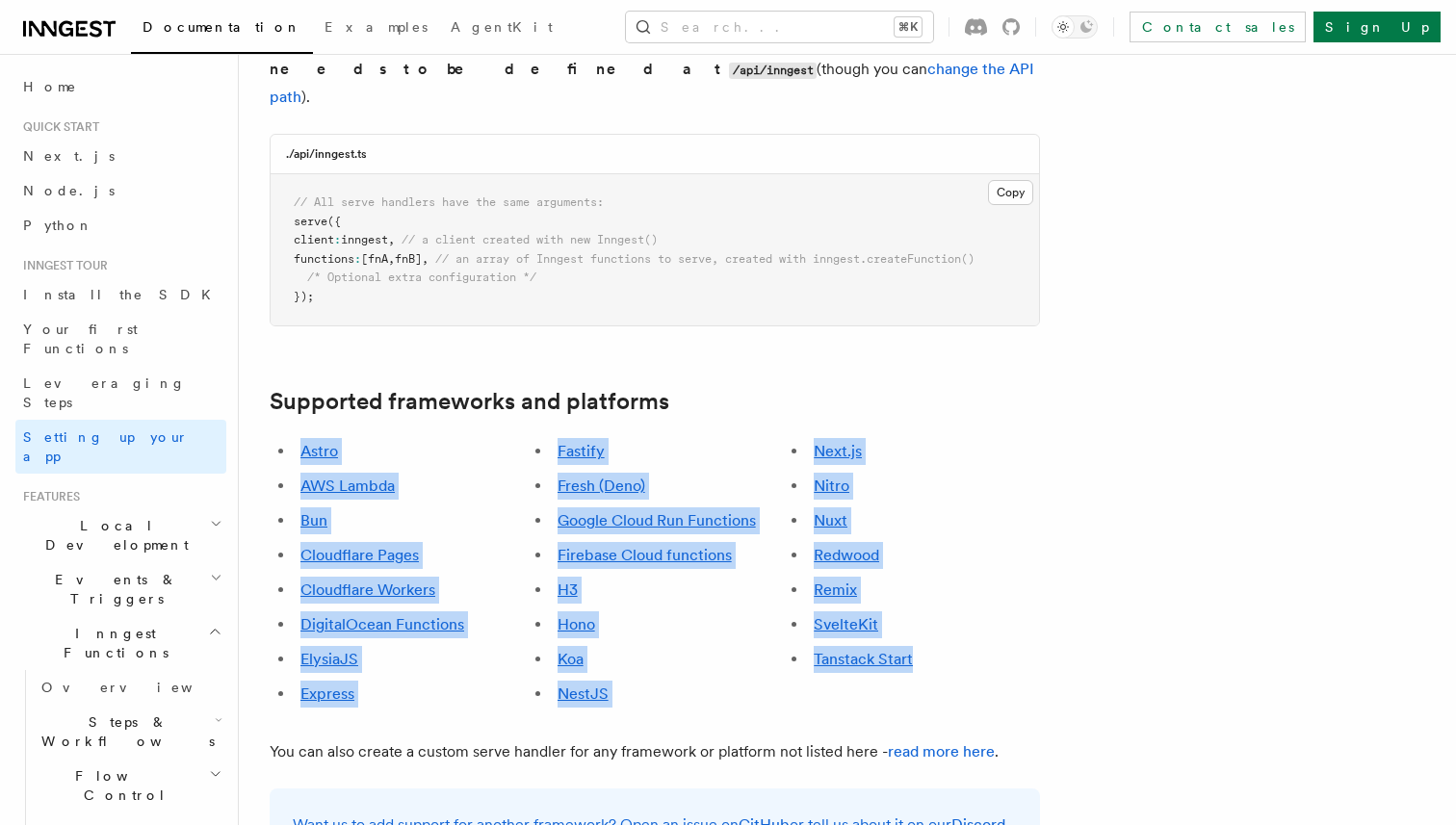
click at [865, 591] on div "Astro AWS Lambda Bun Cloudflare Pages Cloudflare Workers DigitalOcean Functions…" at bounding box center [654, 573] width 770 height 285
click at [865, 591] on div "Next.js Nitro Nuxt Redwood Remix SvelteKit Tanstack Start" at bounding box center [911, 573] width 257 height 285
drag, startPoint x: 896, startPoint y: 591, endPoint x: 280, endPoint y: 309, distance: 677.5
click at [280, 430] on div "Astro AWS Lambda Bun Cloudflare Pages Cloudflare Workers DigitalOcean Functions…" at bounding box center [654, 573] width 770 height 285
click at [280, 430] on div "Astro AWS Lambda Bun Cloudflare Pages Cloudflare Workers DigitalOcean Functions…" at bounding box center [398, 573] width 257 height 285
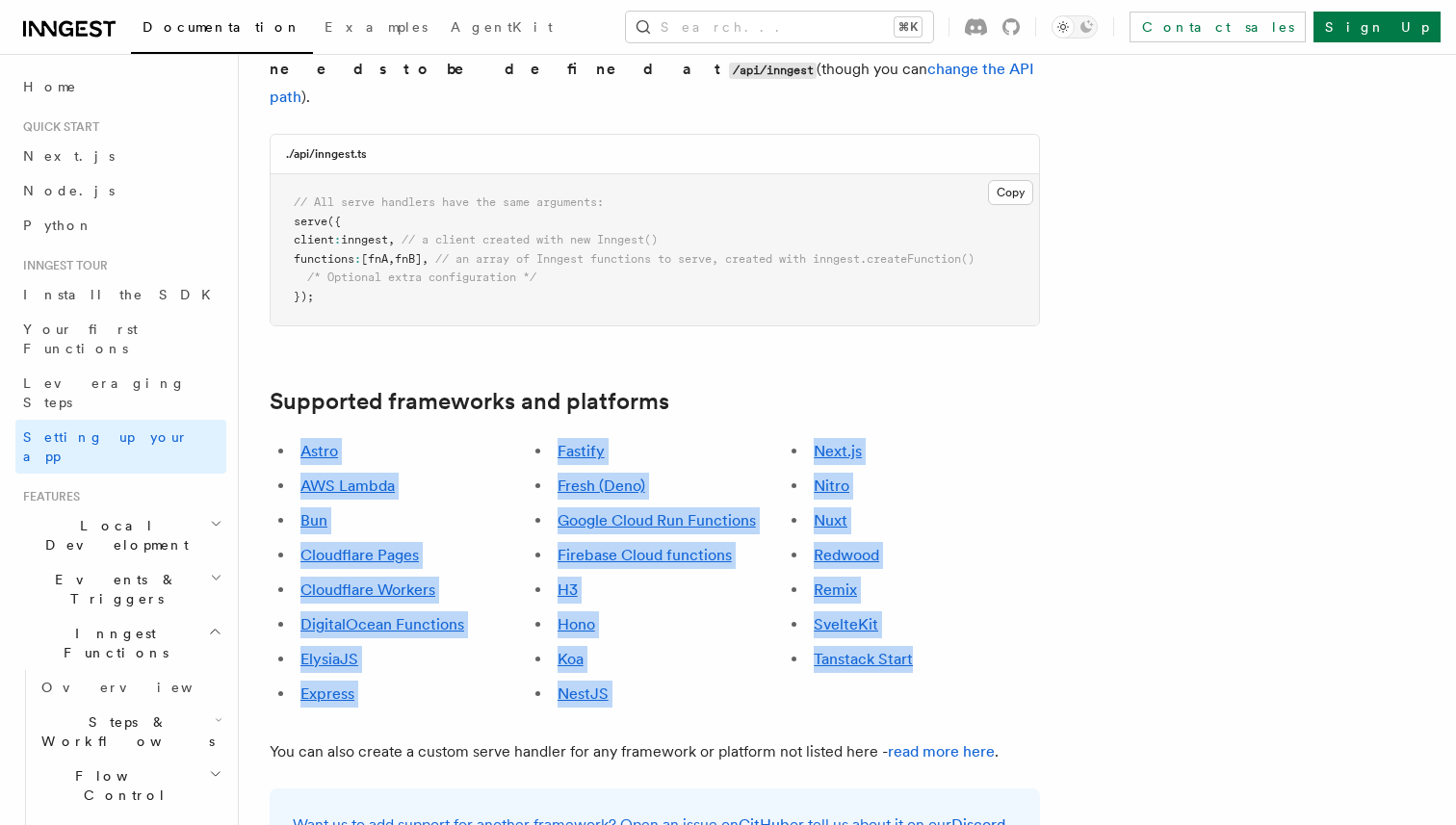
drag, startPoint x: 280, startPoint y: 306, endPoint x: 871, endPoint y: 576, distance: 649.8
click at [870, 576] on div "Next.js Nitro Nuxt Redwood Remix SvelteKit Tanstack Start" at bounding box center [911, 573] width 257 height 285
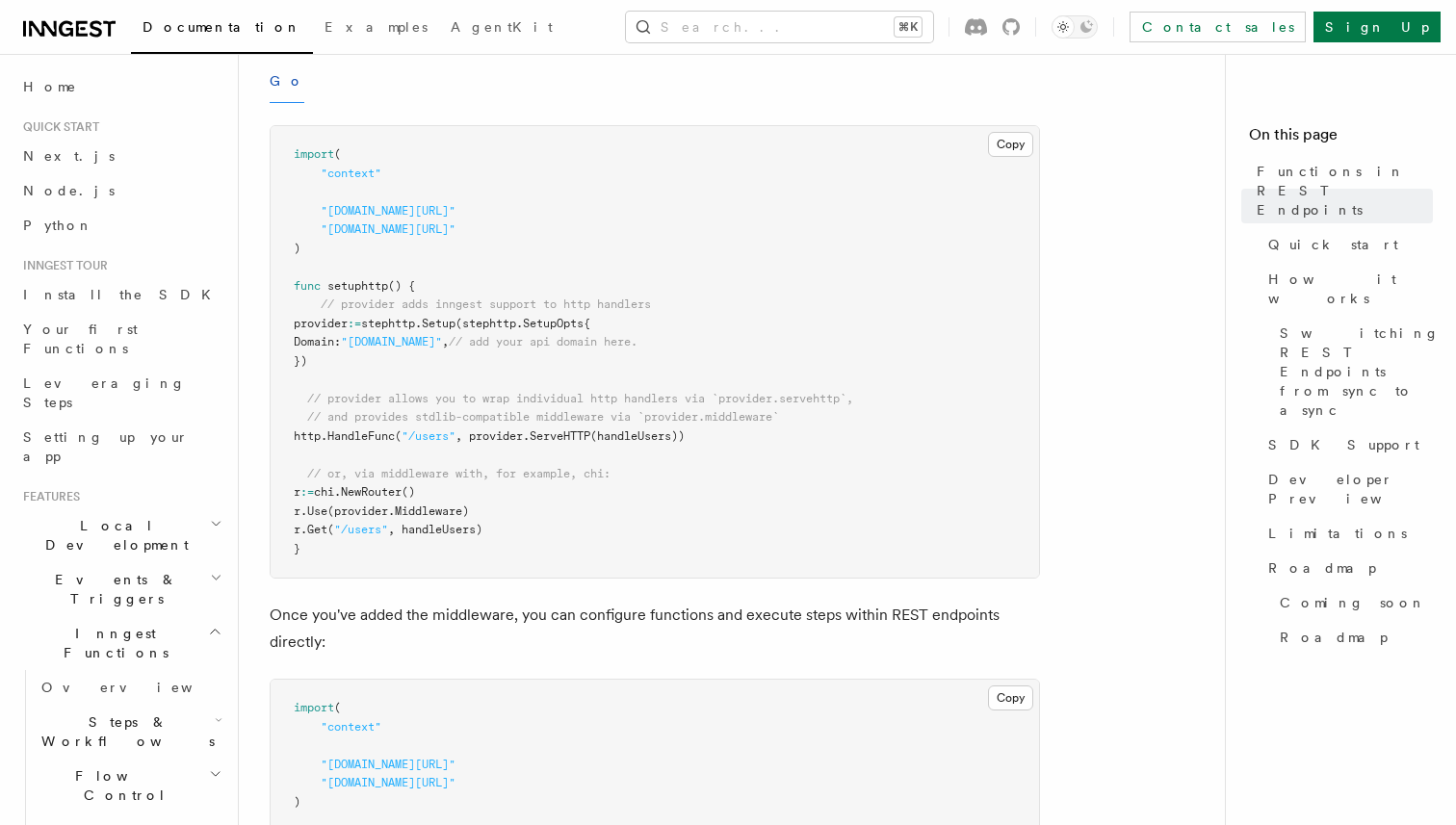
scroll to position [885, 0]
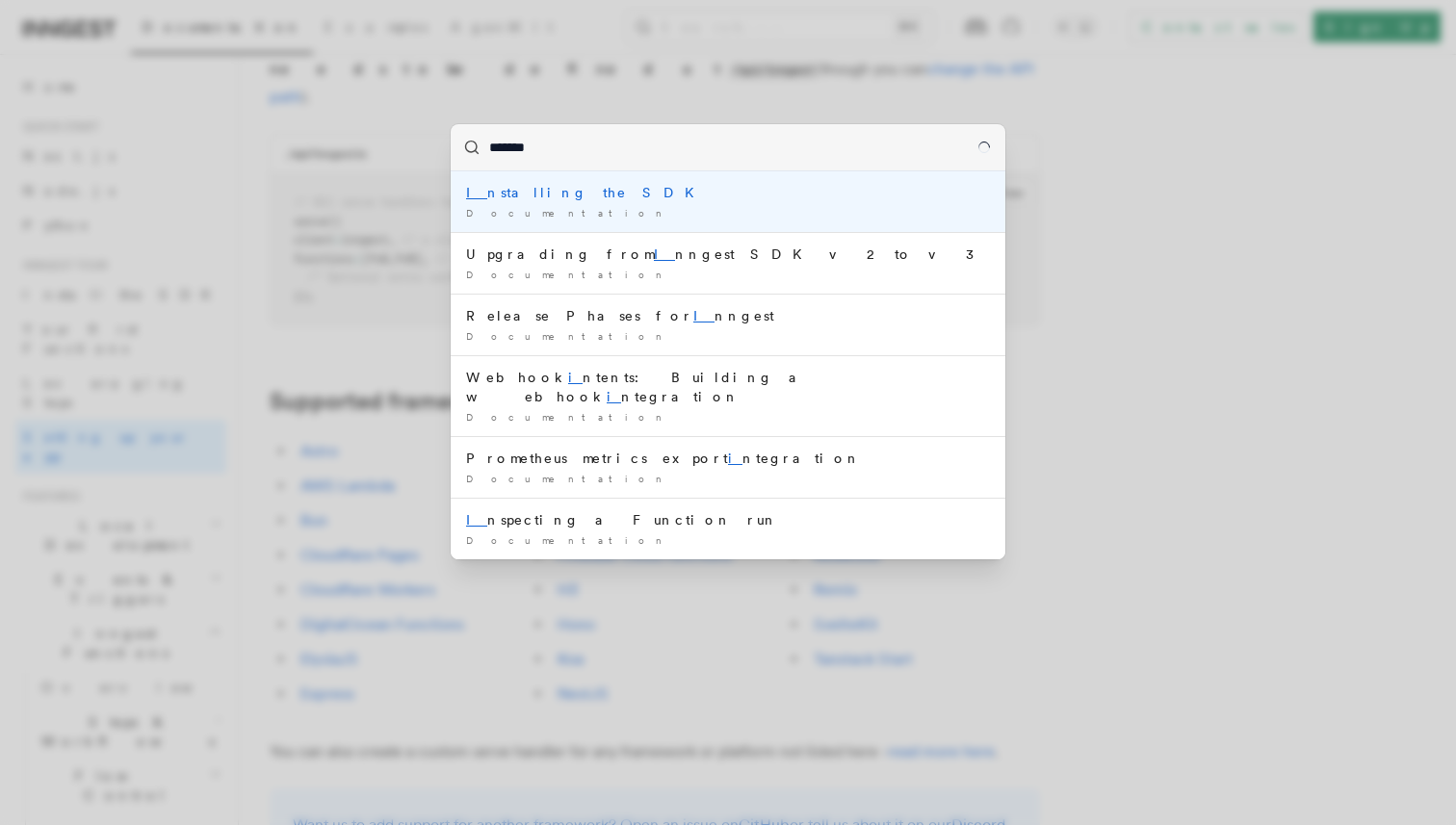
type input "********"
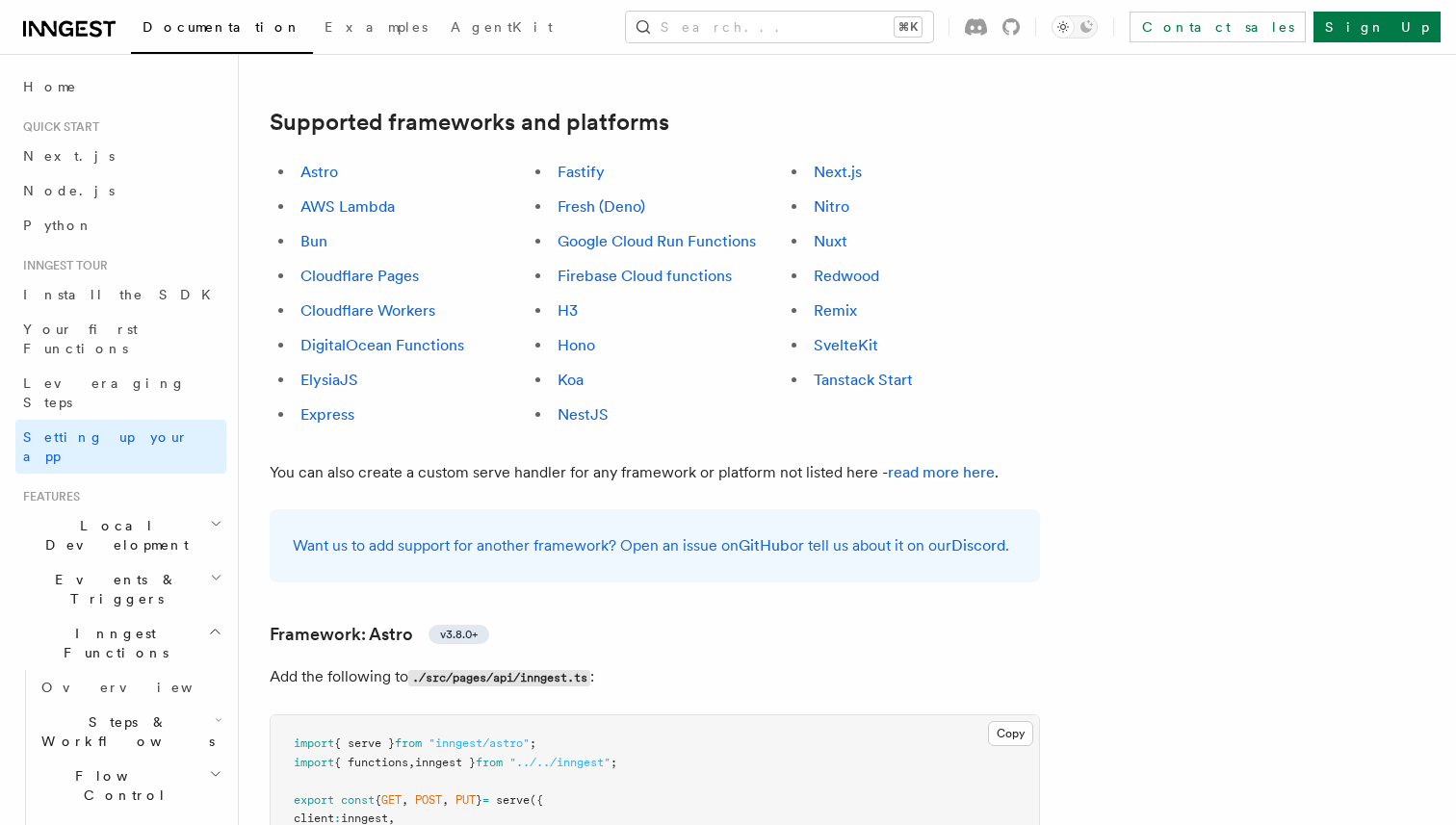
scroll to position [1174, 0]
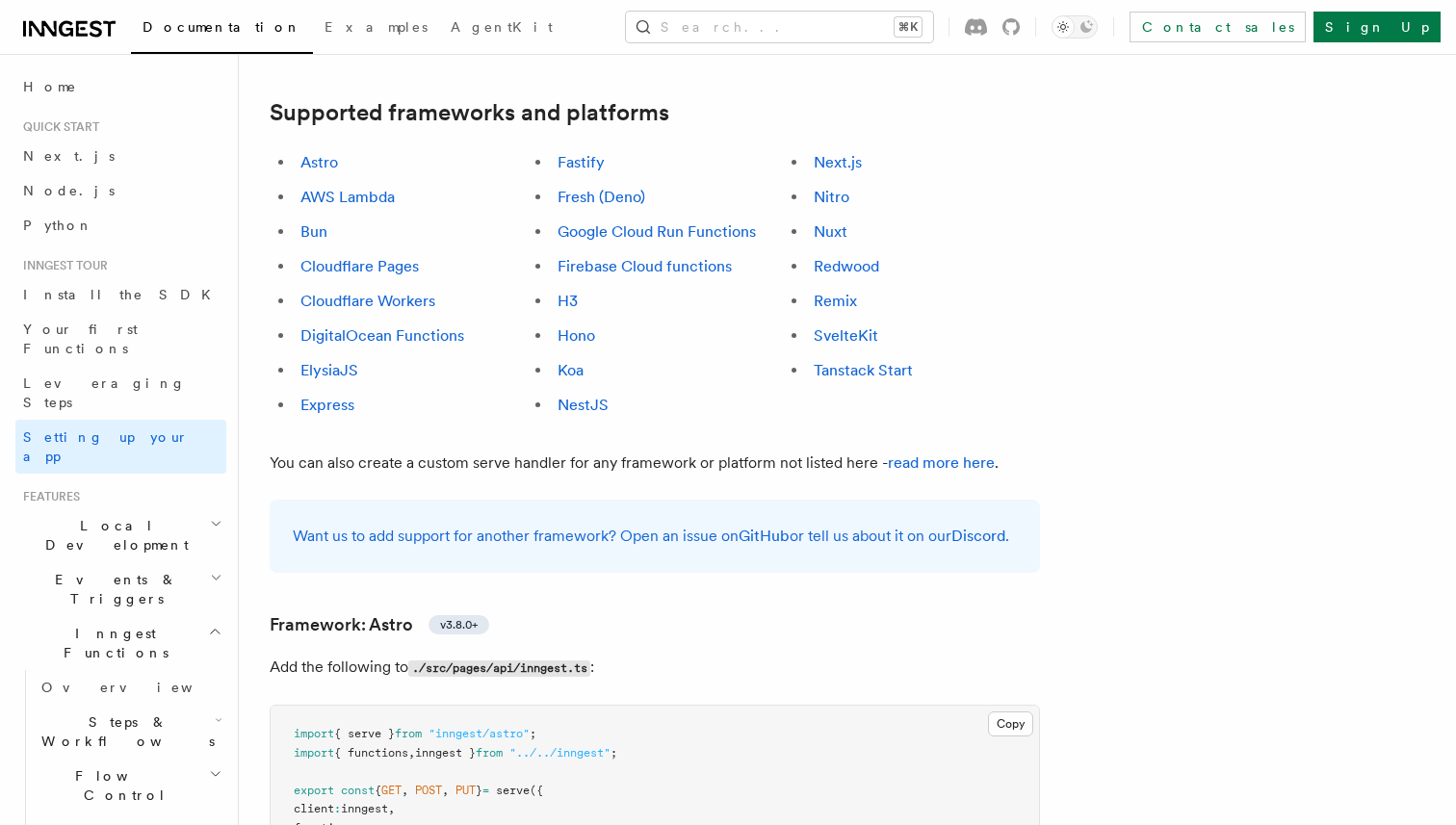
click at [783, 654] on p "Add the following to ./src/pages/api/inngest.ts :" at bounding box center [654, 668] width 770 height 28
click at [836, 654] on p "Add the following to ./src/pages/api/inngest.ts :" at bounding box center [654, 668] width 770 height 28
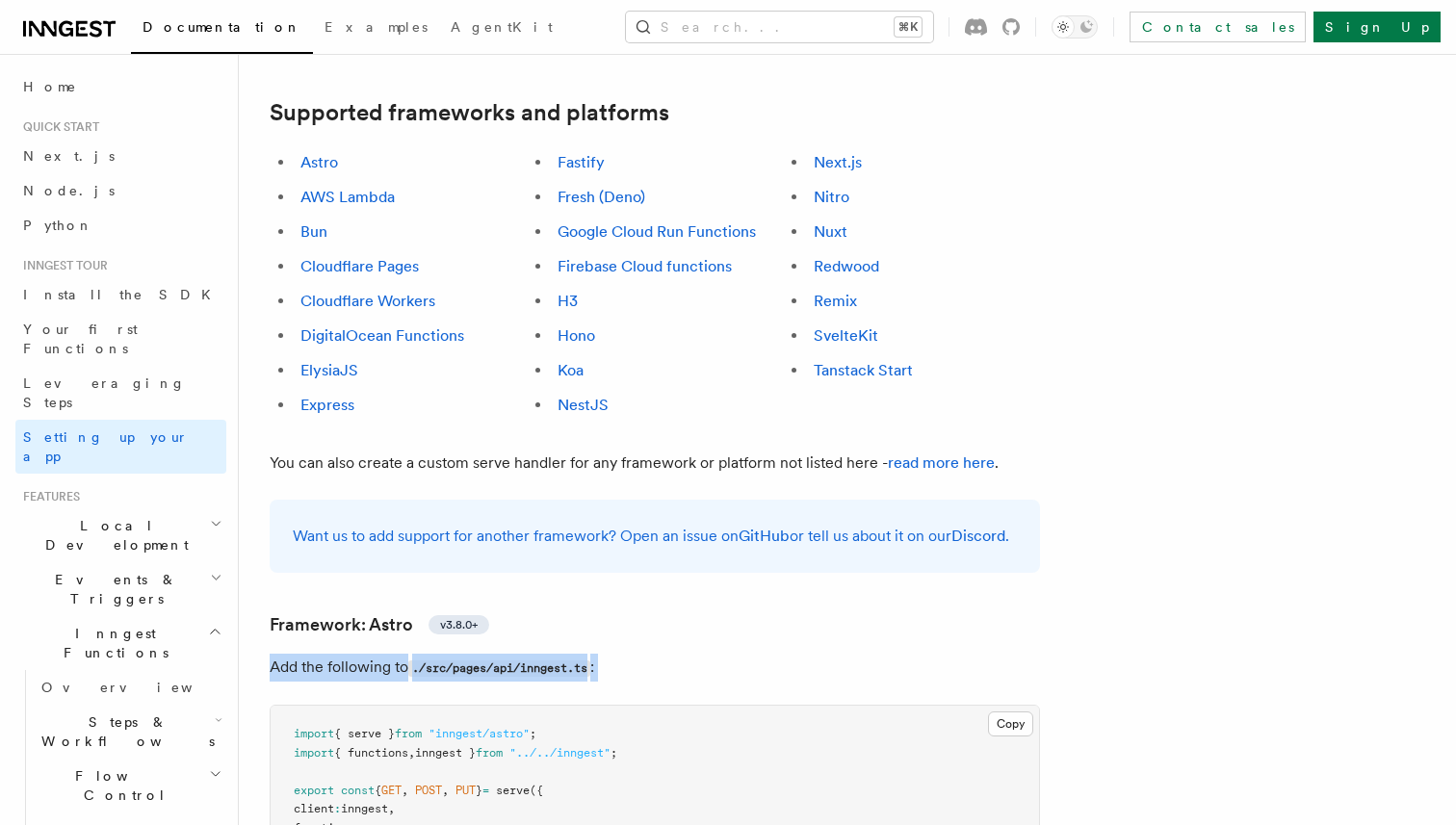
click at [836, 654] on p "Add the following to ./src/pages/api/inngest.ts :" at bounding box center [654, 668] width 770 height 28
click at [865, 654] on p "Add the following to ./src/pages/api/inngest.ts :" at bounding box center [654, 668] width 770 height 28
click at [837, 654] on p "Add the following to ./src/pages/api/inngest.ts :" at bounding box center [654, 668] width 770 height 28
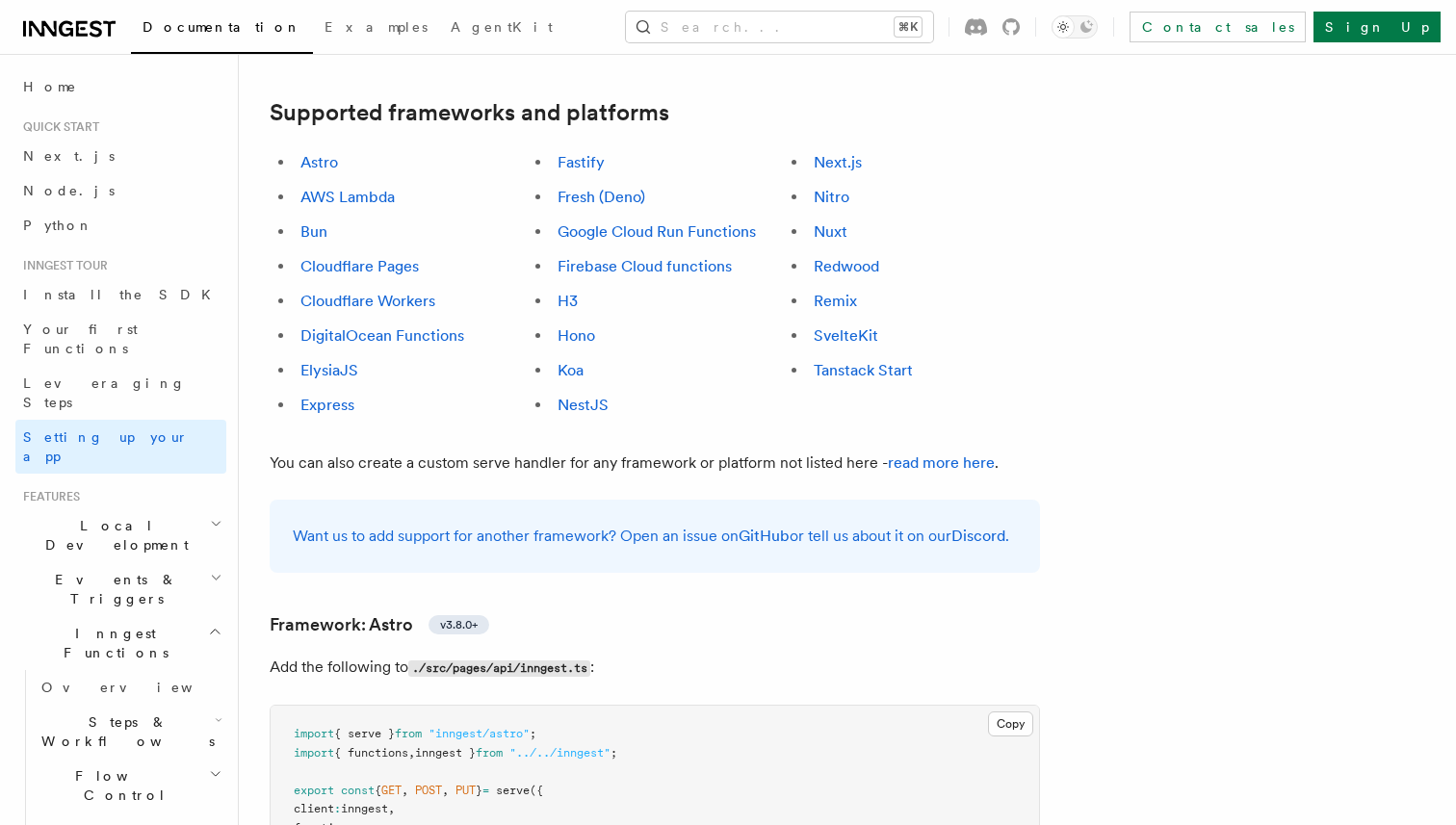
click at [837, 654] on p "Add the following to ./src/pages/api/inngest.ts :" at bounding box center [654, 668] width 770 height 28
click at [864, 654] on p "Add the following to ./src/pages/api/inngest.ts :" at bounding box center [654, 668] width 770 height 28
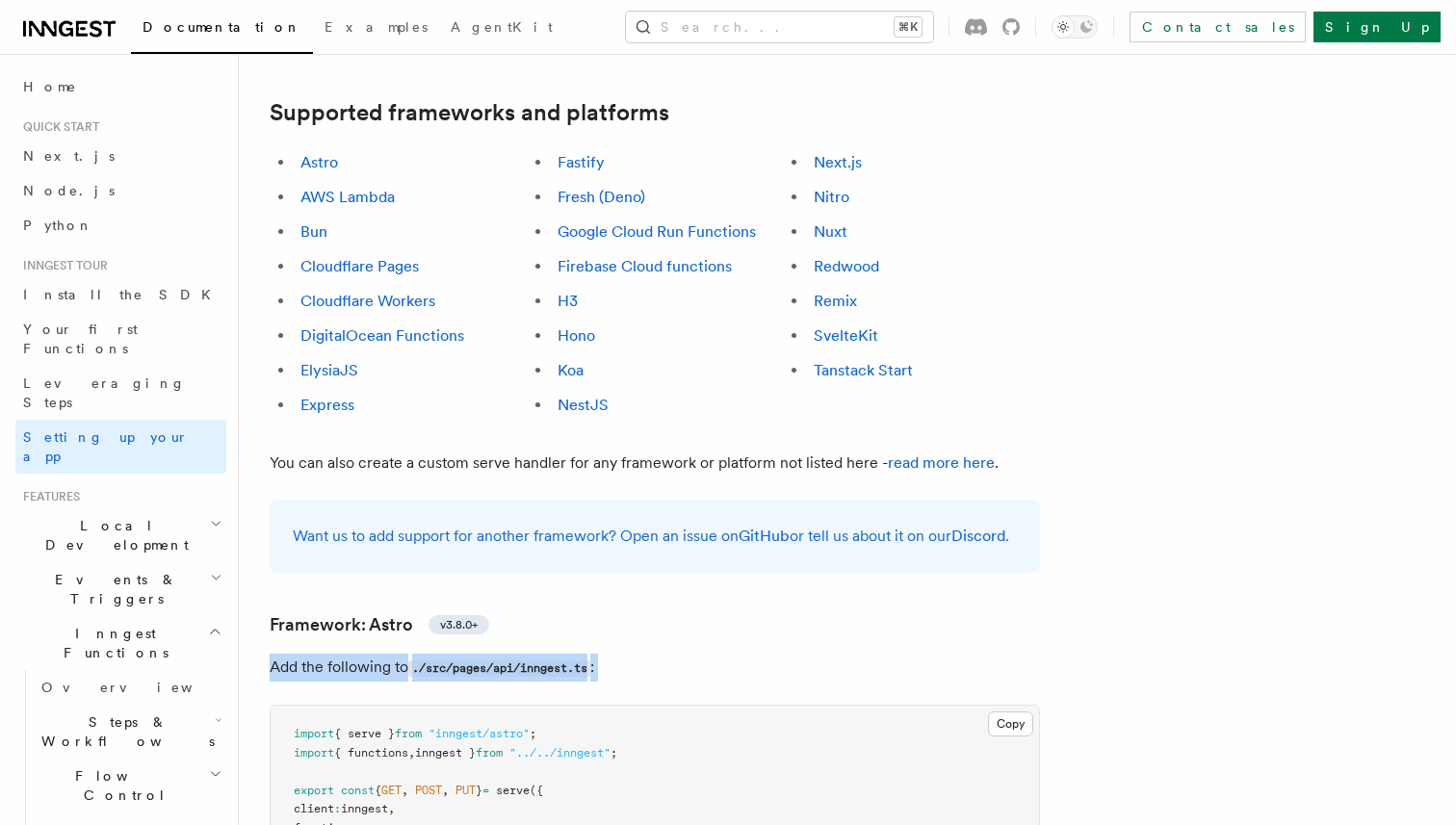
click at [926, 654] on p "Add the following to ./src/pages/api/inngest.ts :" at bounding box center [654, 668] width 770 height 28
click at [978, 654] on p "Add the following to ./src/pages/api/inngest.ts :" at bounding box center [654, 668] width 770 height 28
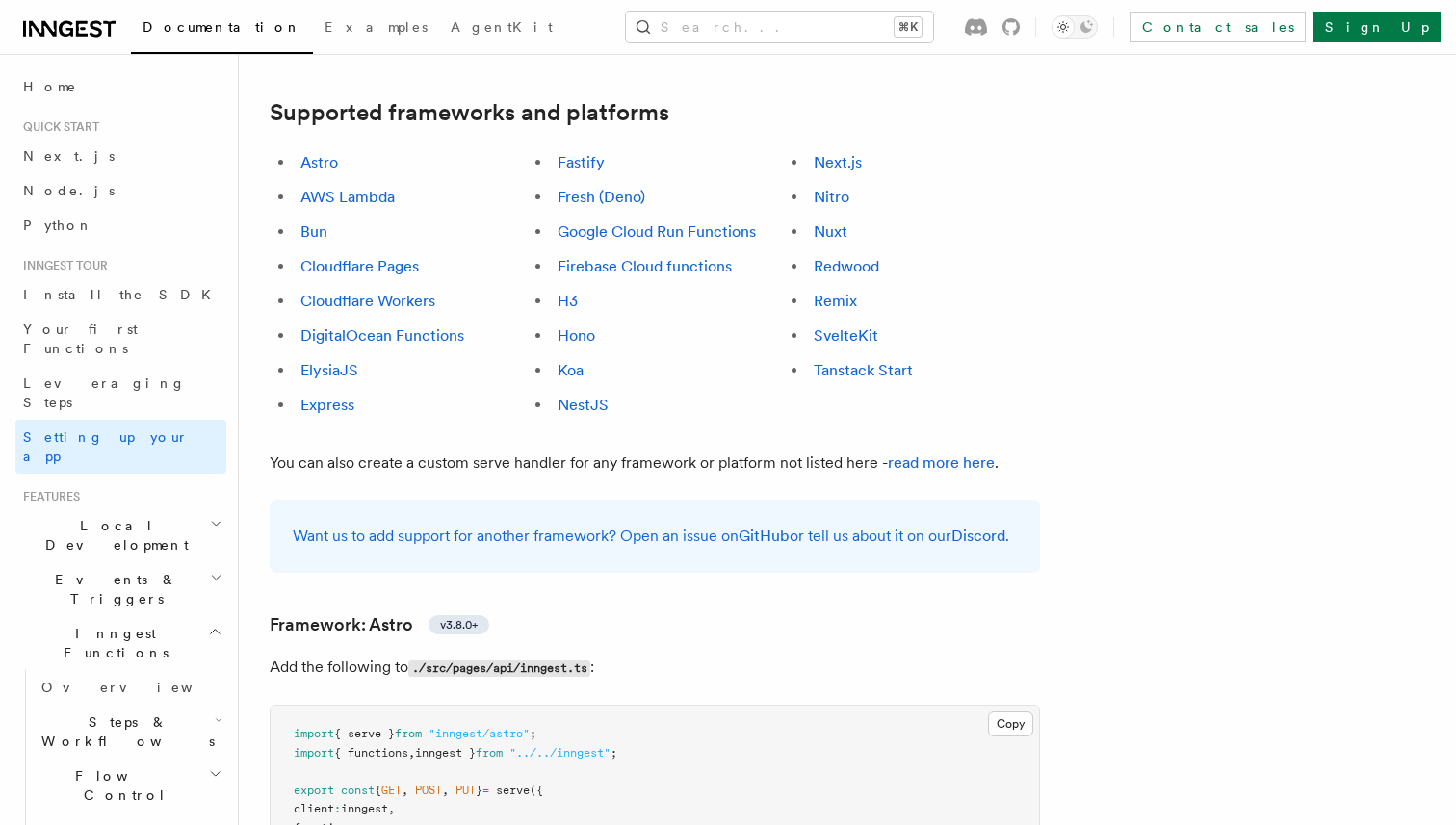
click at [978, 654] on p "Add the following to ./src/pages/api/inngest.ts :" at bounding box center [654, 668] width 770 height 28
click at [1018, 654] on p "Add the following to ./src/pages/api/inngest.ts :" at bounding box center [654, 668] width 770 height 28
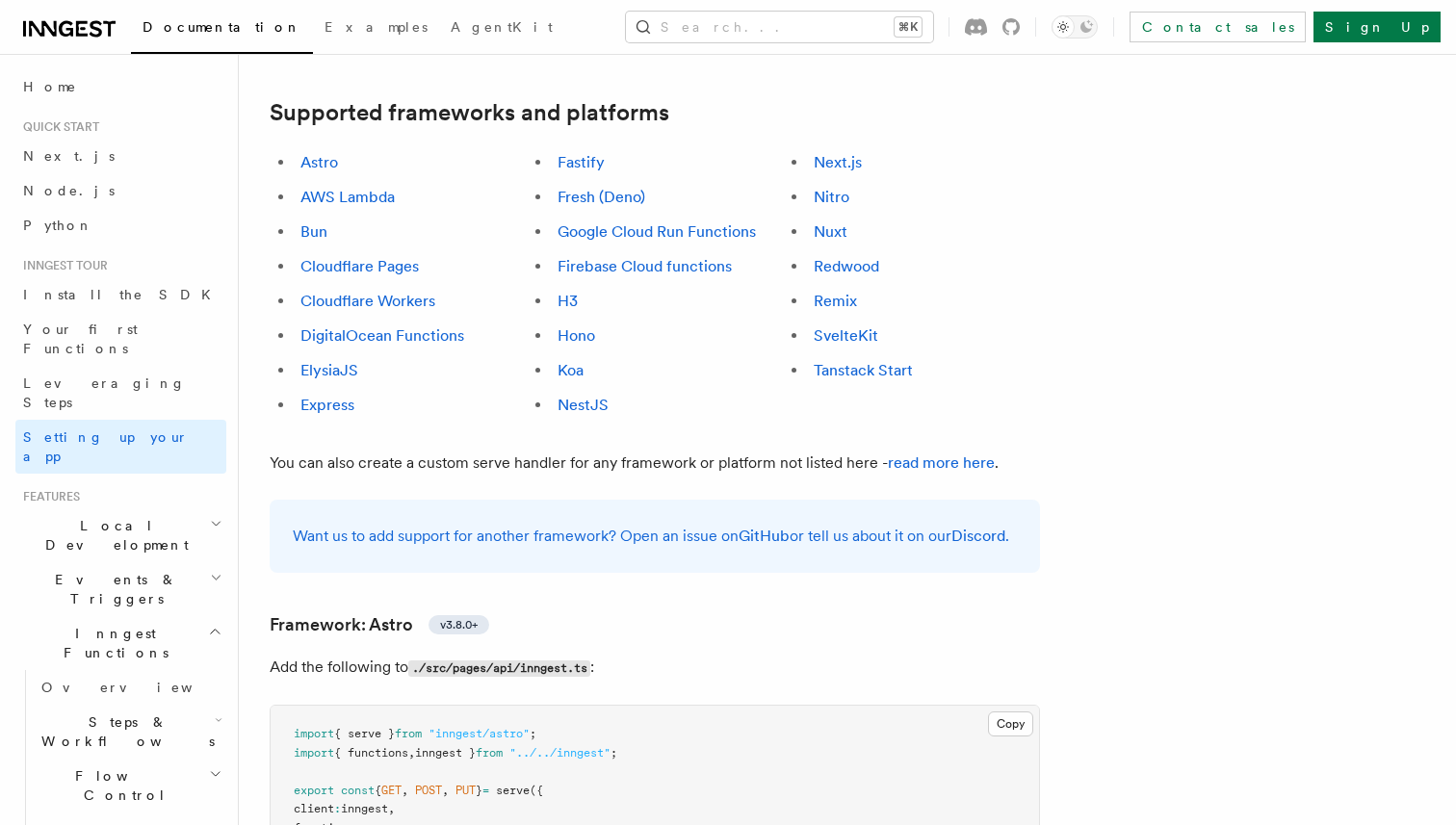
click at [1018, 654] on p "Add the following to ./src/pages/api/inngest.ts :" at bounding box center [654, 668] width 770 height 28
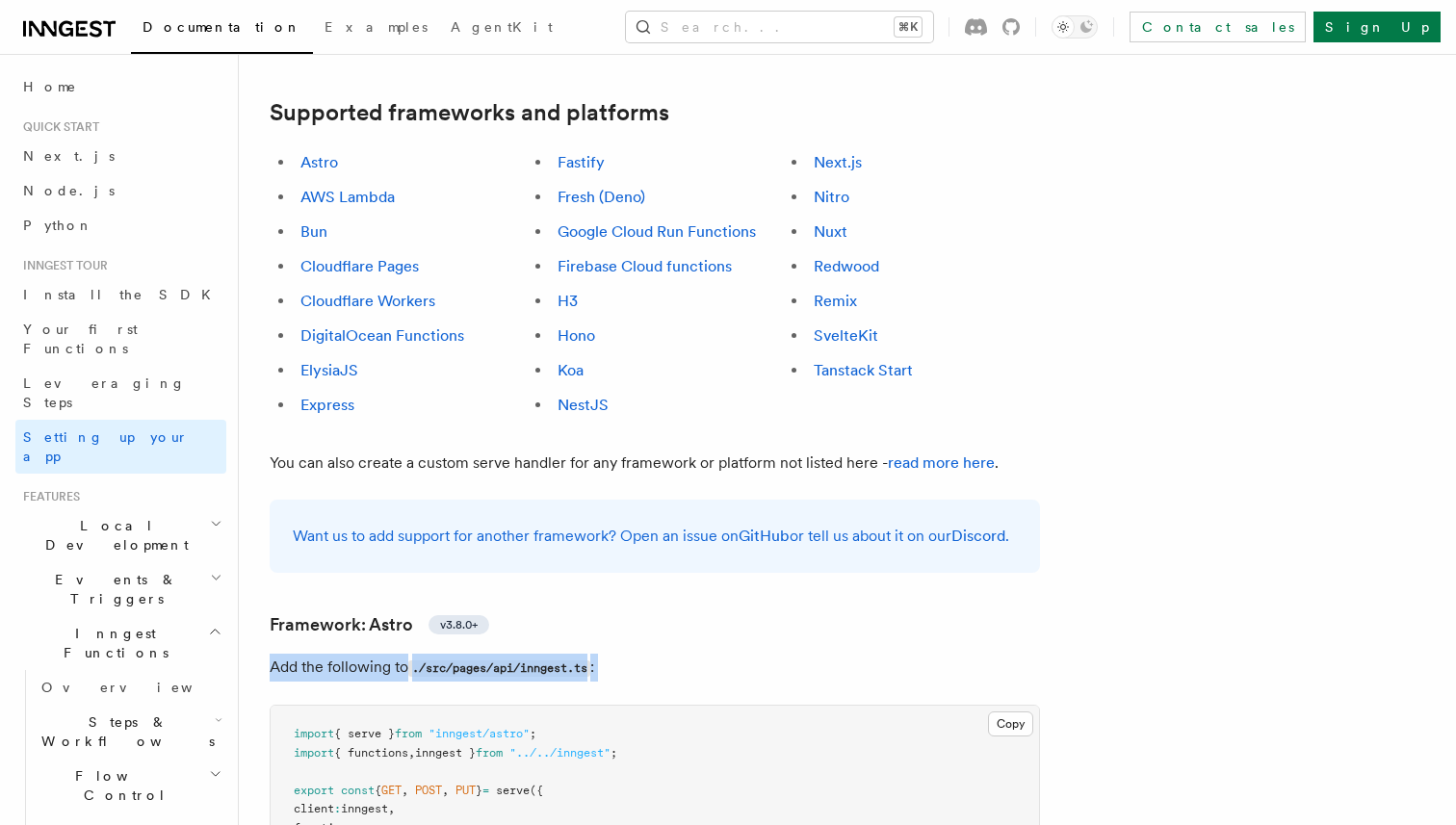
click at [1018, 654] on p "Add the following to ./src/pages/api/inngest.ts :" at bounding box center [654, 668] width 770 height 28
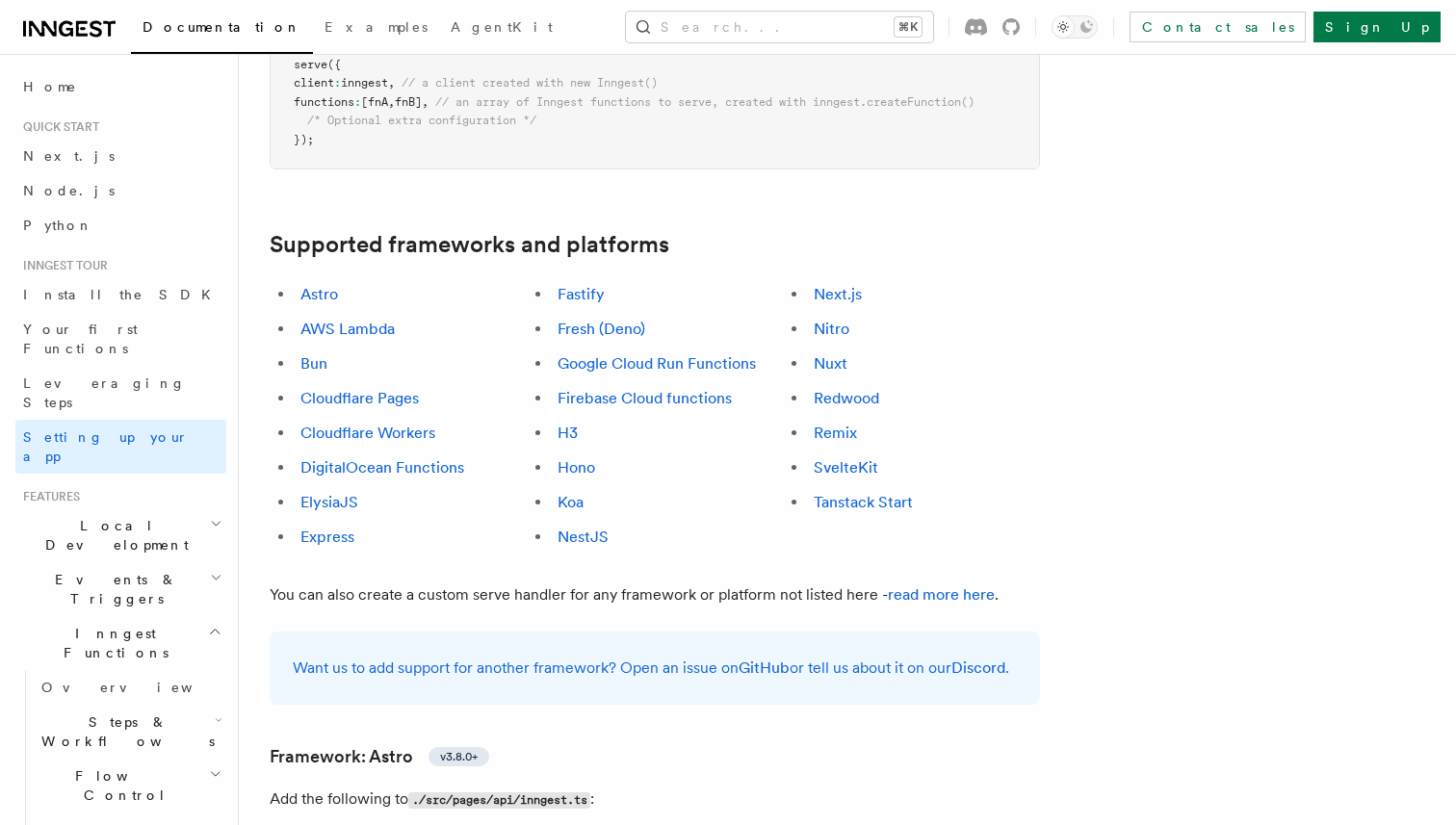
scroll to position [1027, 0]
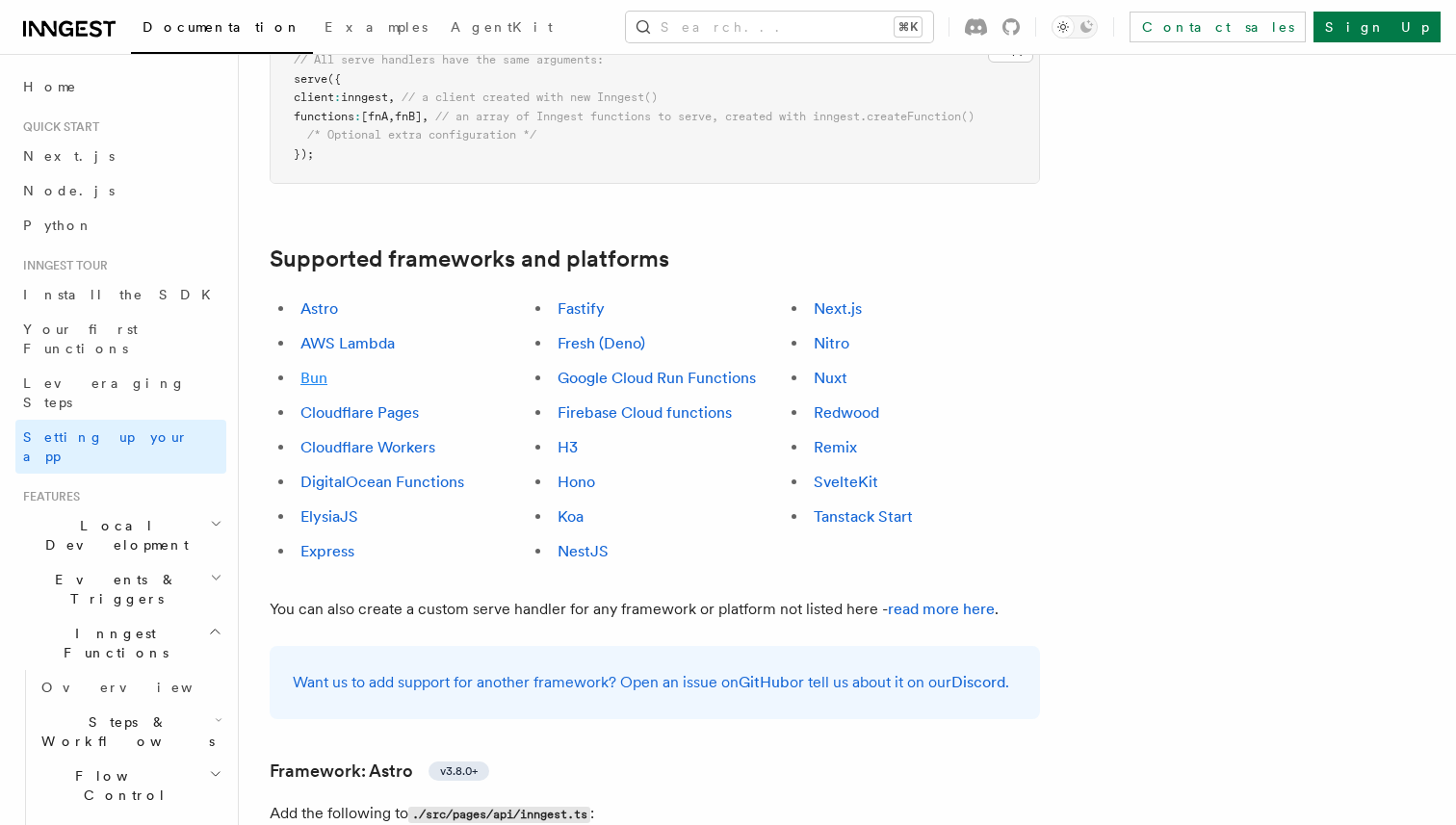
click at [311, 369] on link "Bun" at bounding box center [313, 378] width 27 height 18
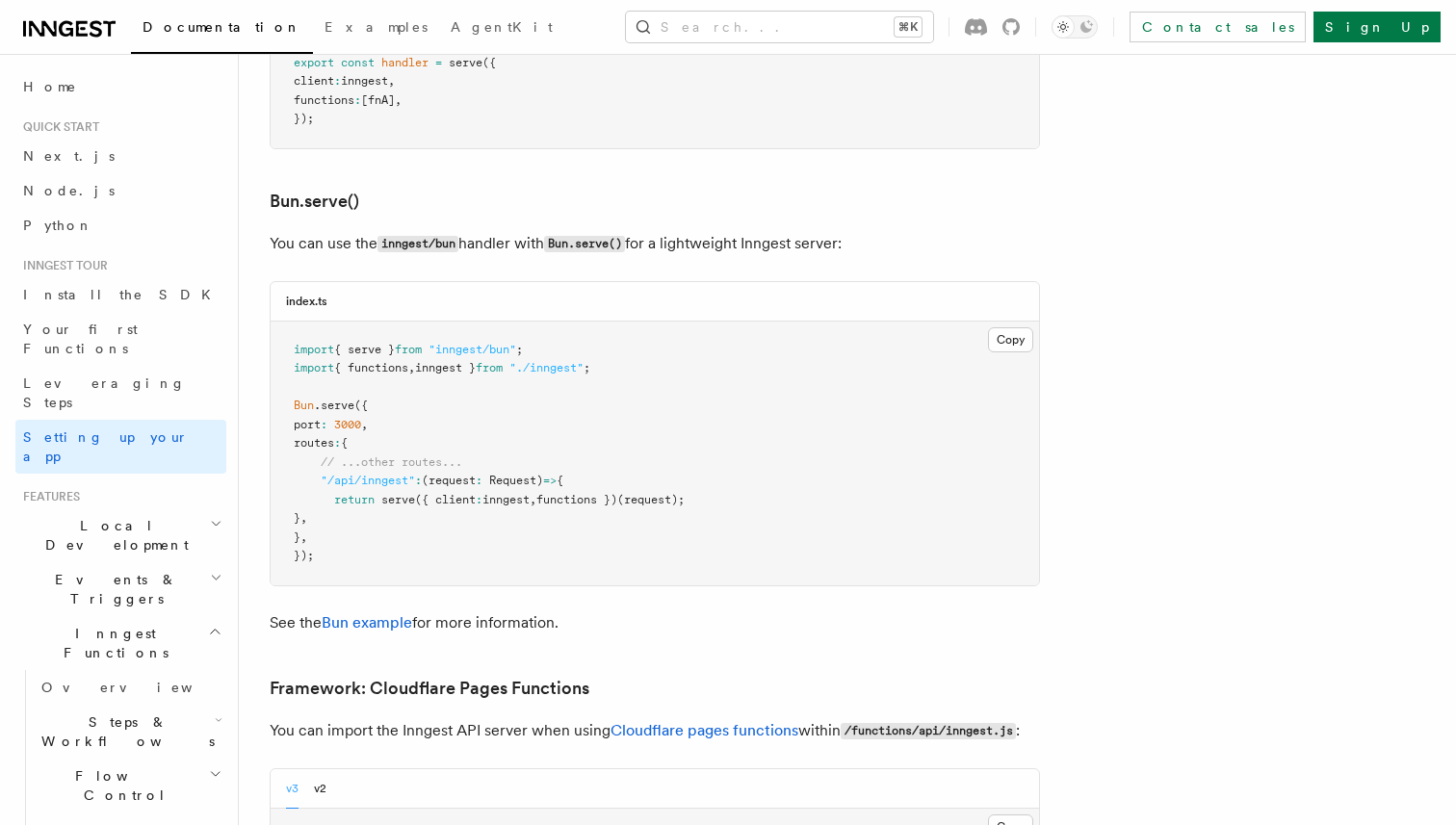
scroll to position [2472, 0]
click at [1016, 326] on button "Copy Copied" at bounding box center [1010, 338] width 45 height 25
